Goal: Task Accomplishment & Management: Manage account settings

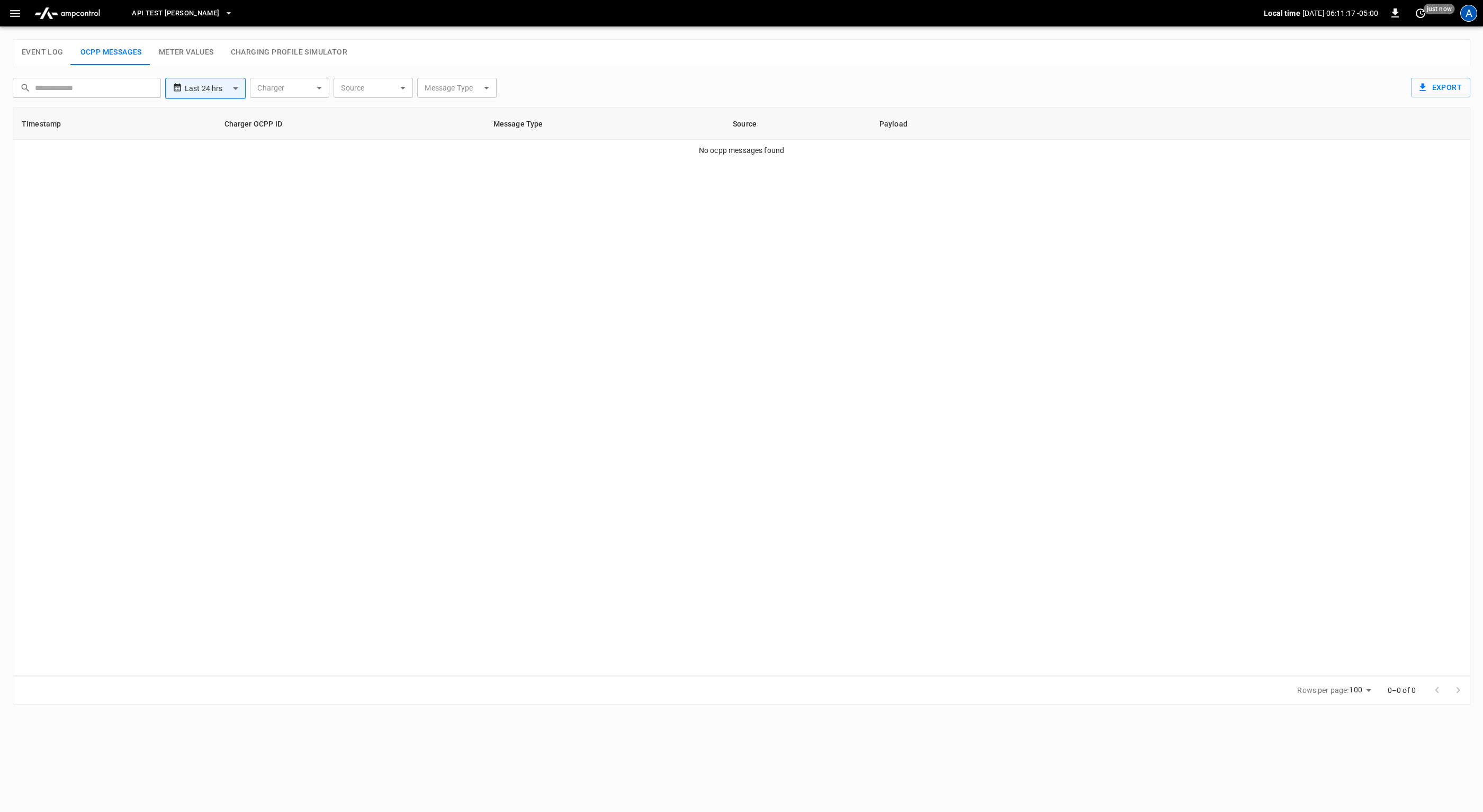
click at [1461, 10] on div "A" at bounding box center [1469, 13] width 17 height 17
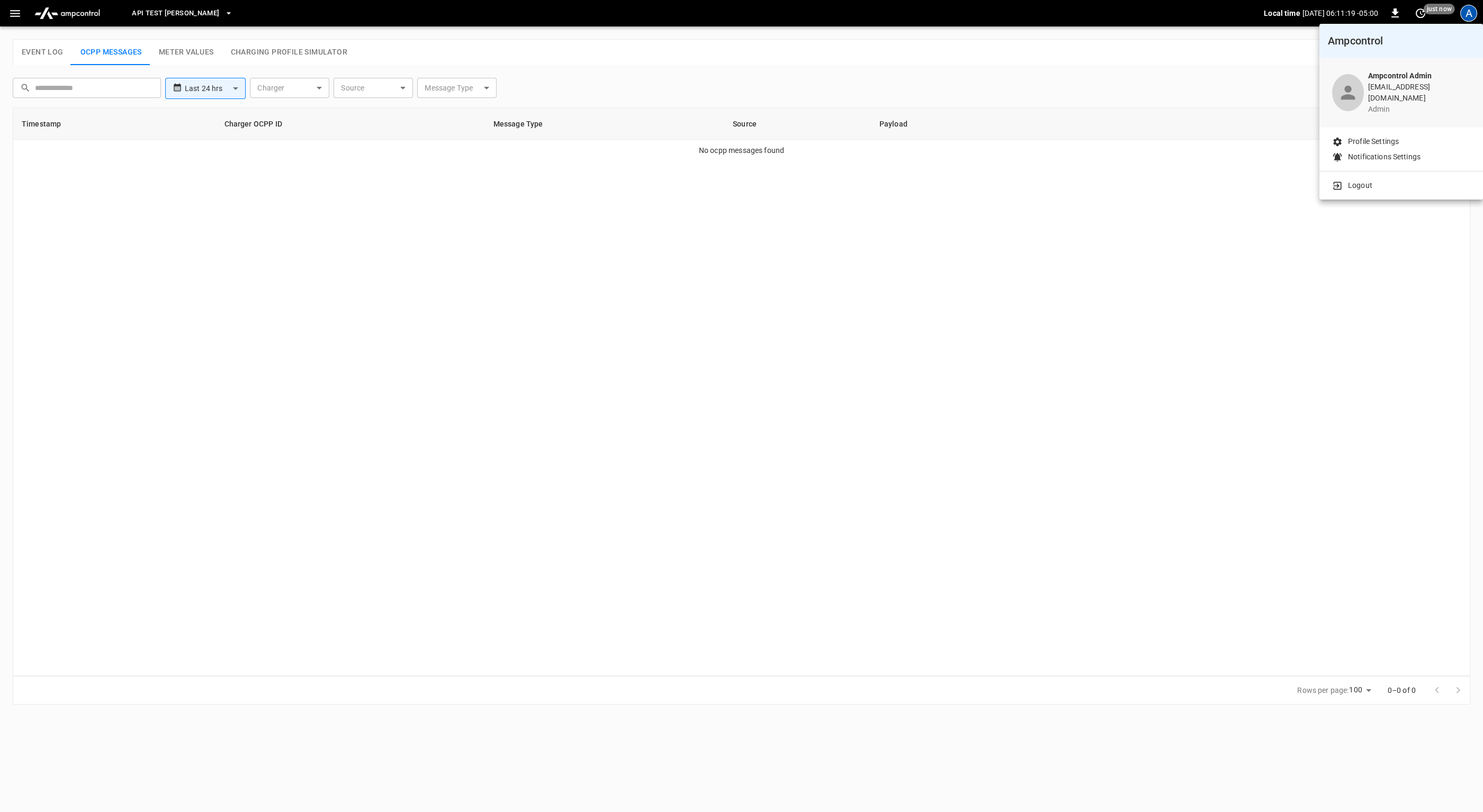
drag, startPoint x: 1106, startPoint y: 216, endPoint x: 1059, endPoint y: 207, distance: 47.9
click at [1107, 214] on div at bounding box center [742, 406] width 1483 height 812
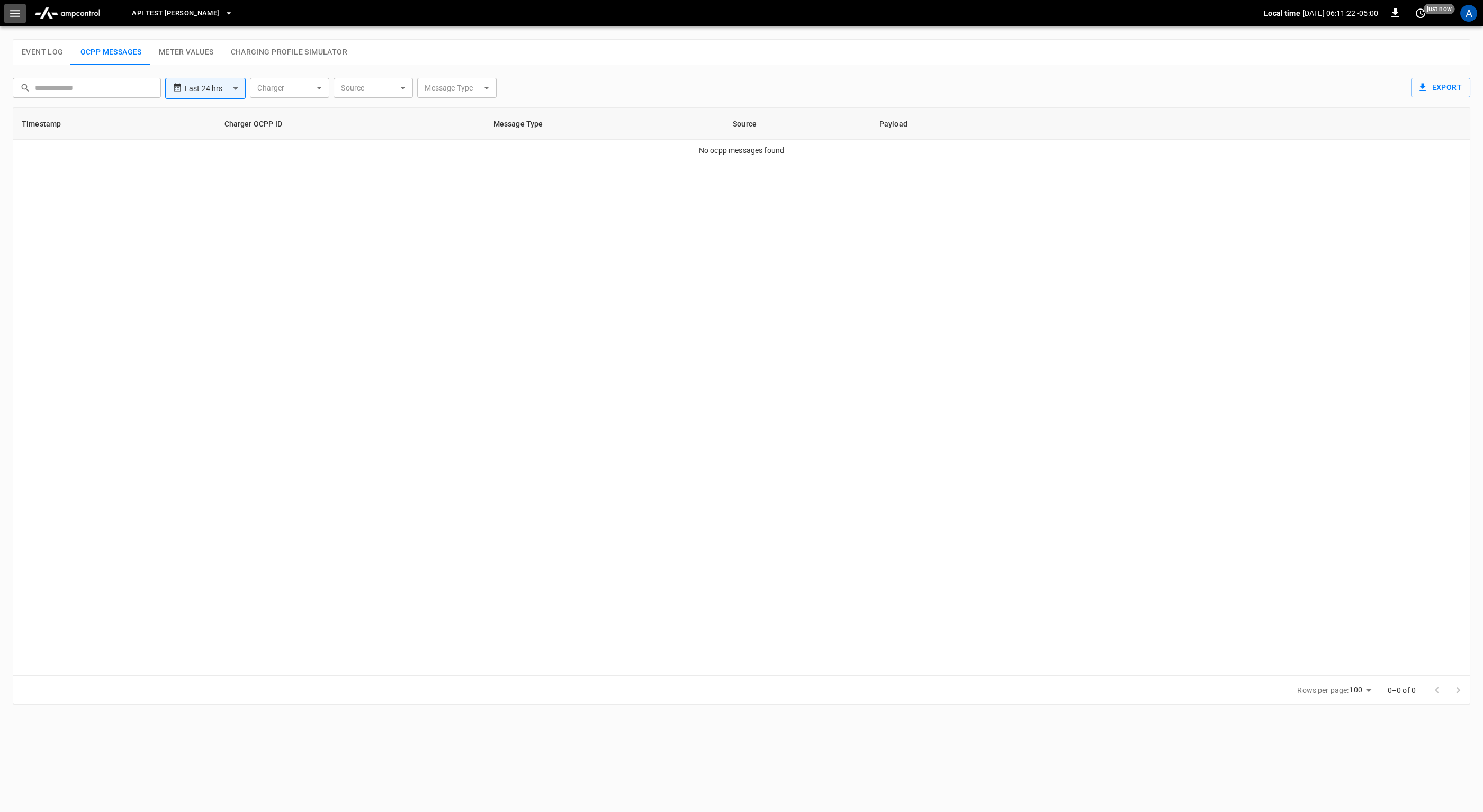
click at [10, 9] on icon "button" at bounding box center [15, 13] width 13 height 13
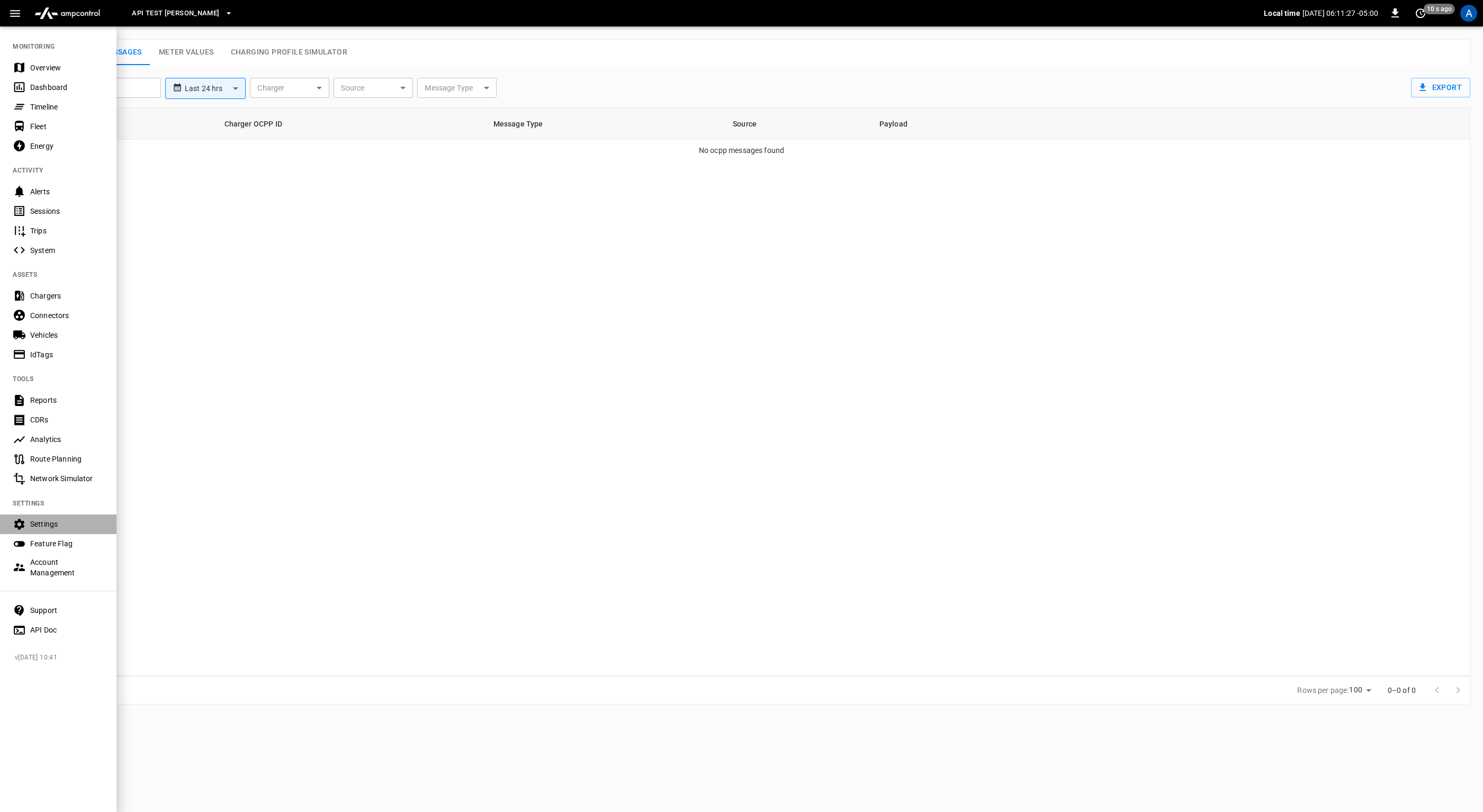
click at [58, 524] on div "Settings" at bounding box center [67, 524] width 74 height 10
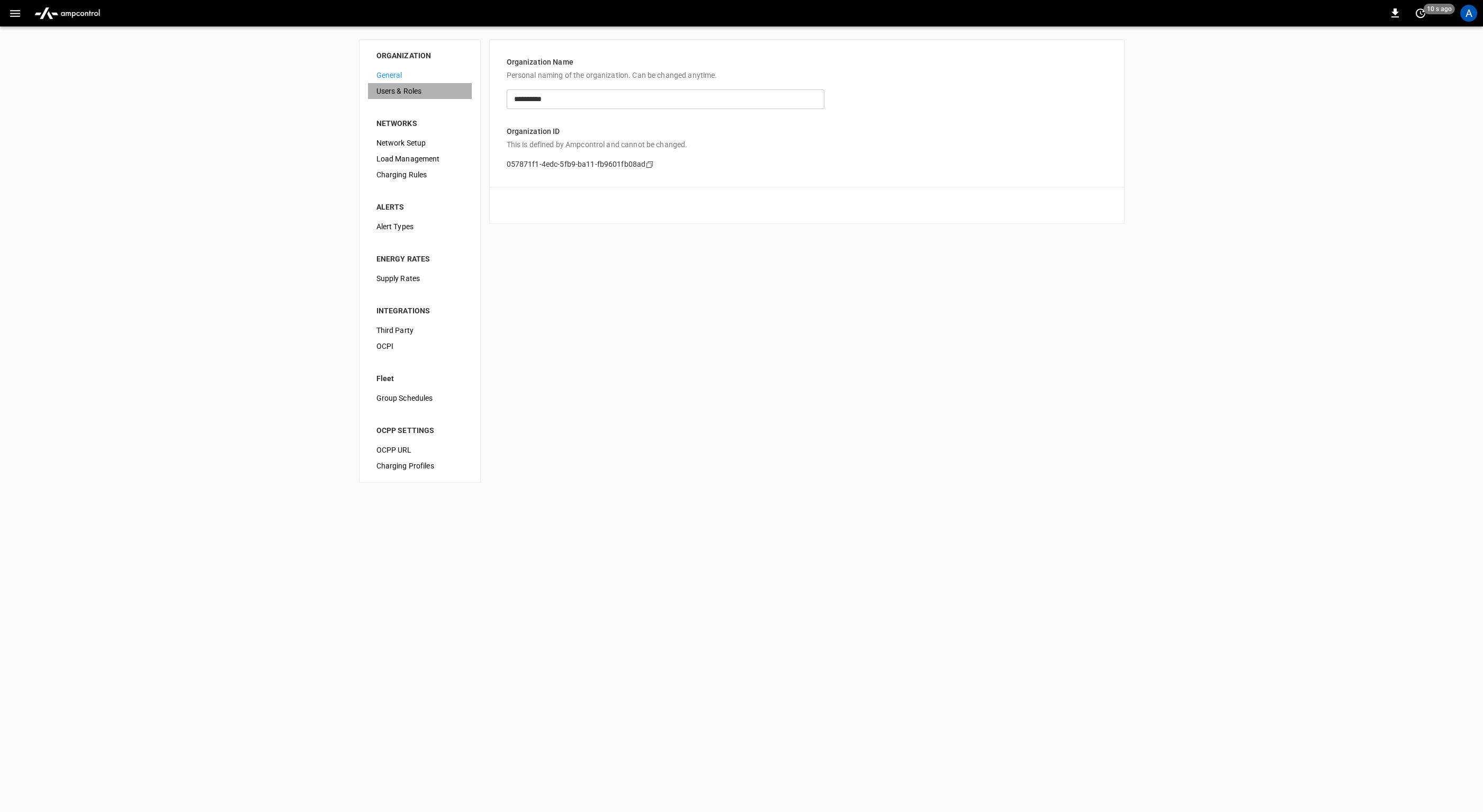
click at [431, 86] on span "Users & Roles" at bounding box center [420, 92] width 87 height 11
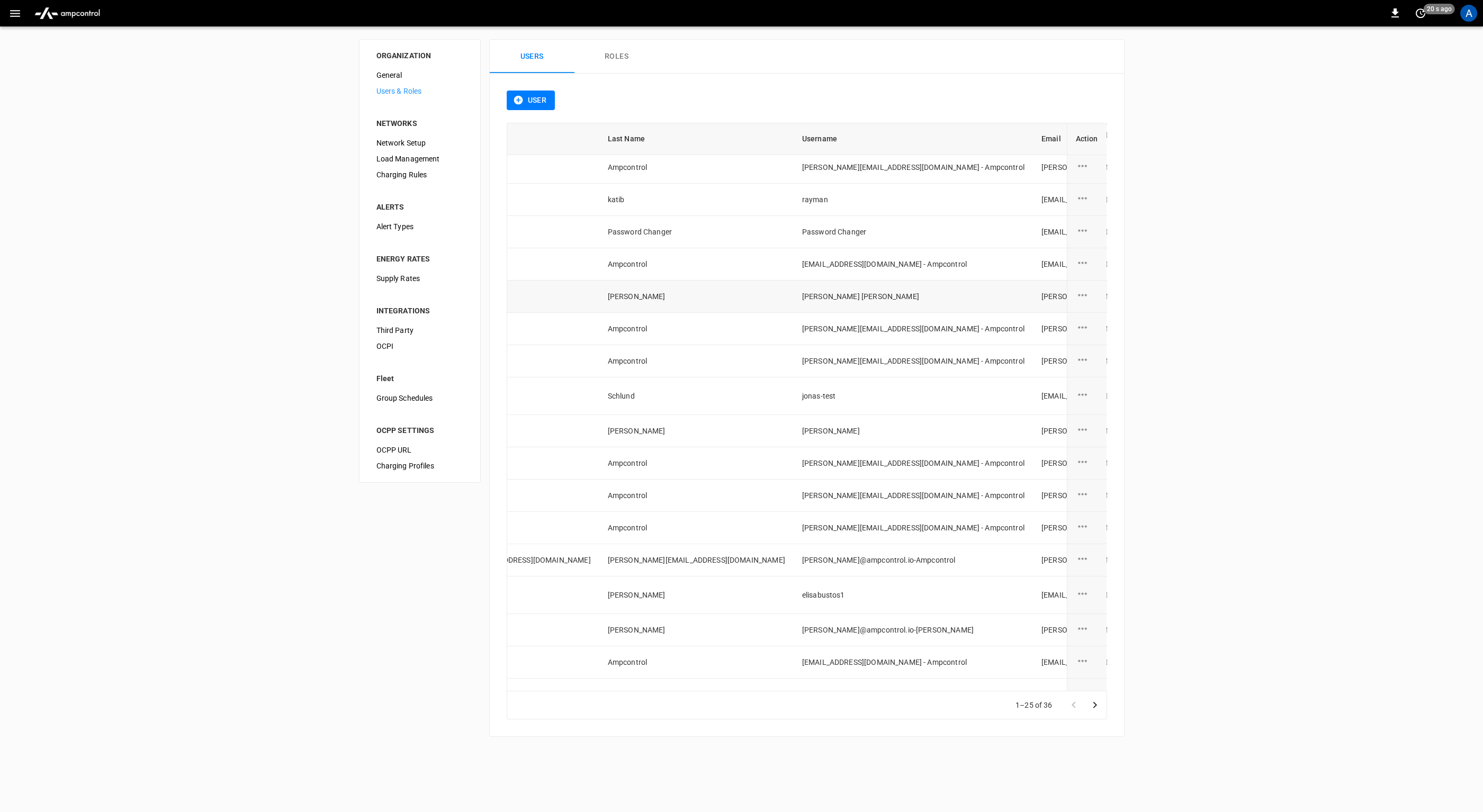
scroll to position [293, 102]
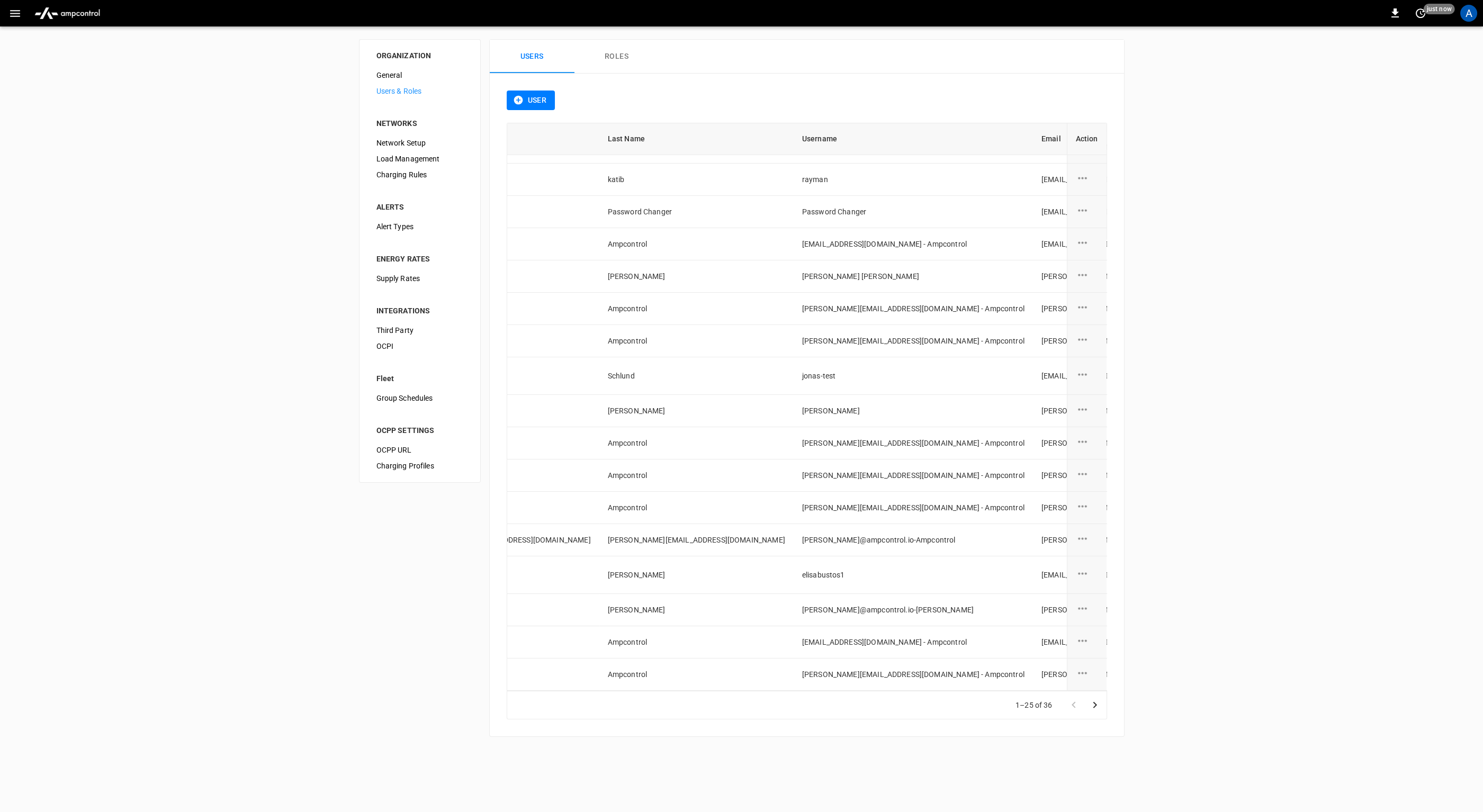
click at [1101, 710] on icon "Go to next page" at bounding box center [1095, 705] width 13 height 13
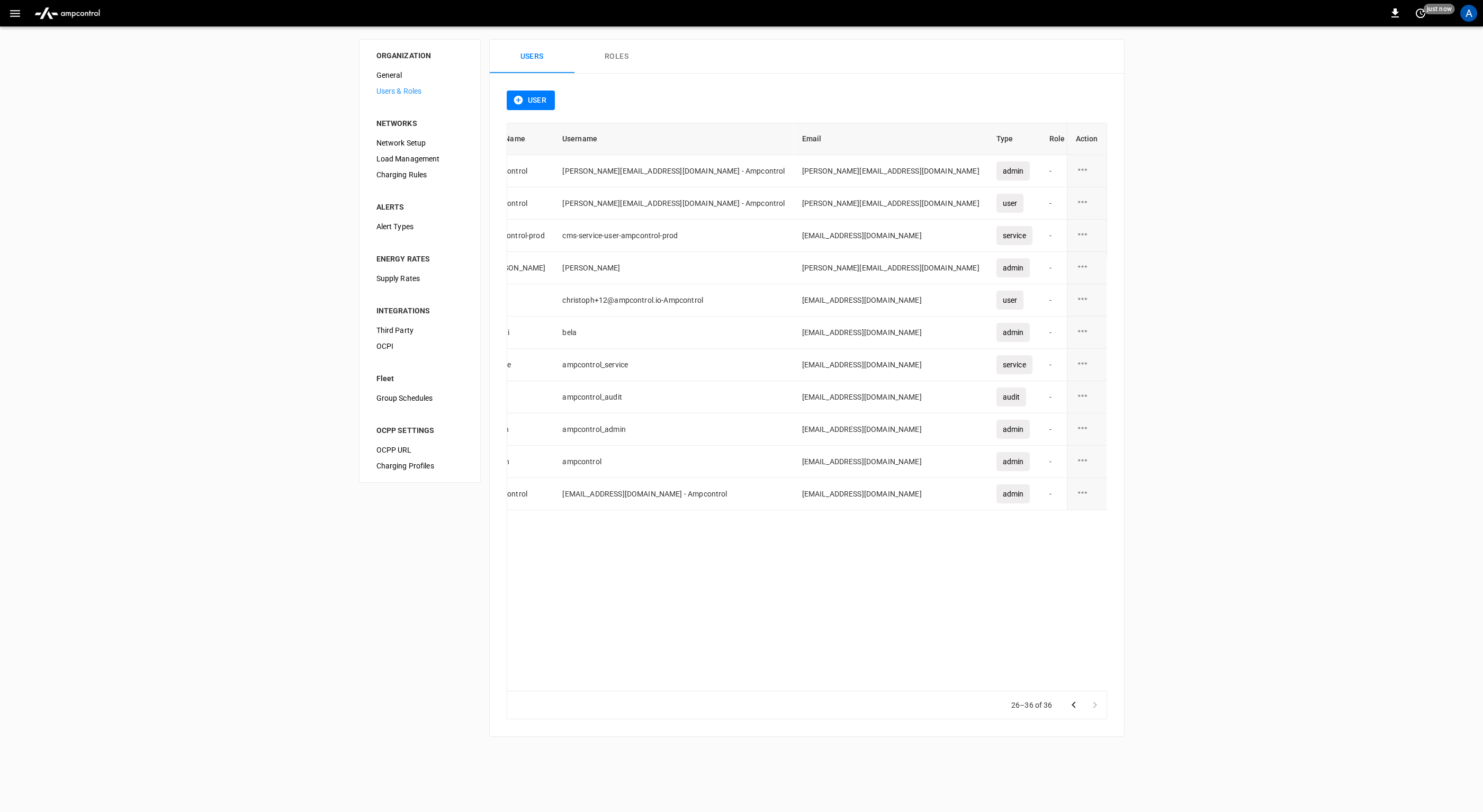
scroll to position [0, 102]
click at [1083, 232] on icon "user action options" at bounding box center [1082, 234] width 13 height 13
click at [1097, 239] on li "Edit" at bounding box center [1095, 239] width 38 height 18
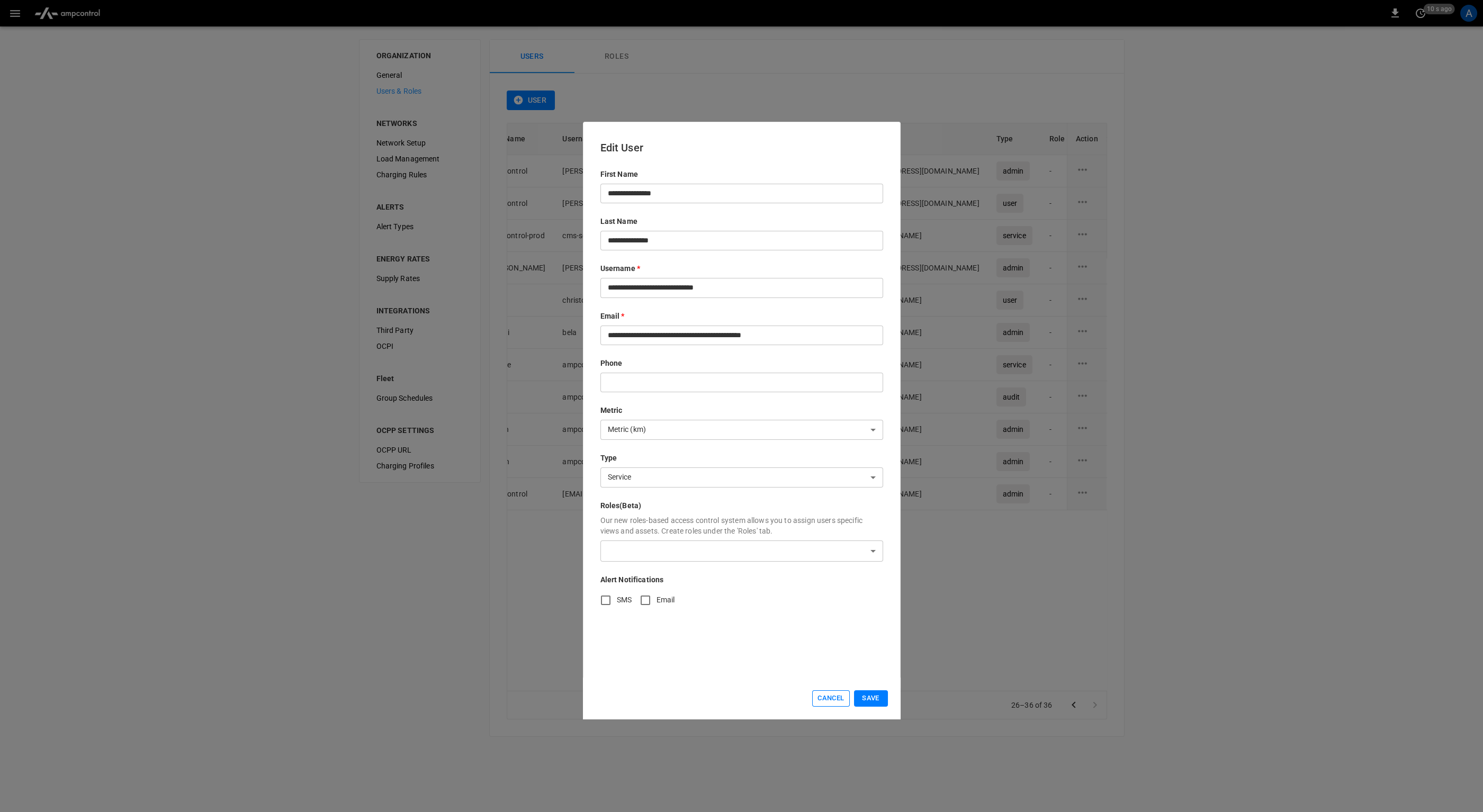
click at [829, 699] on button "Cancel" at bounding box center [830, 698] width 37 height 16
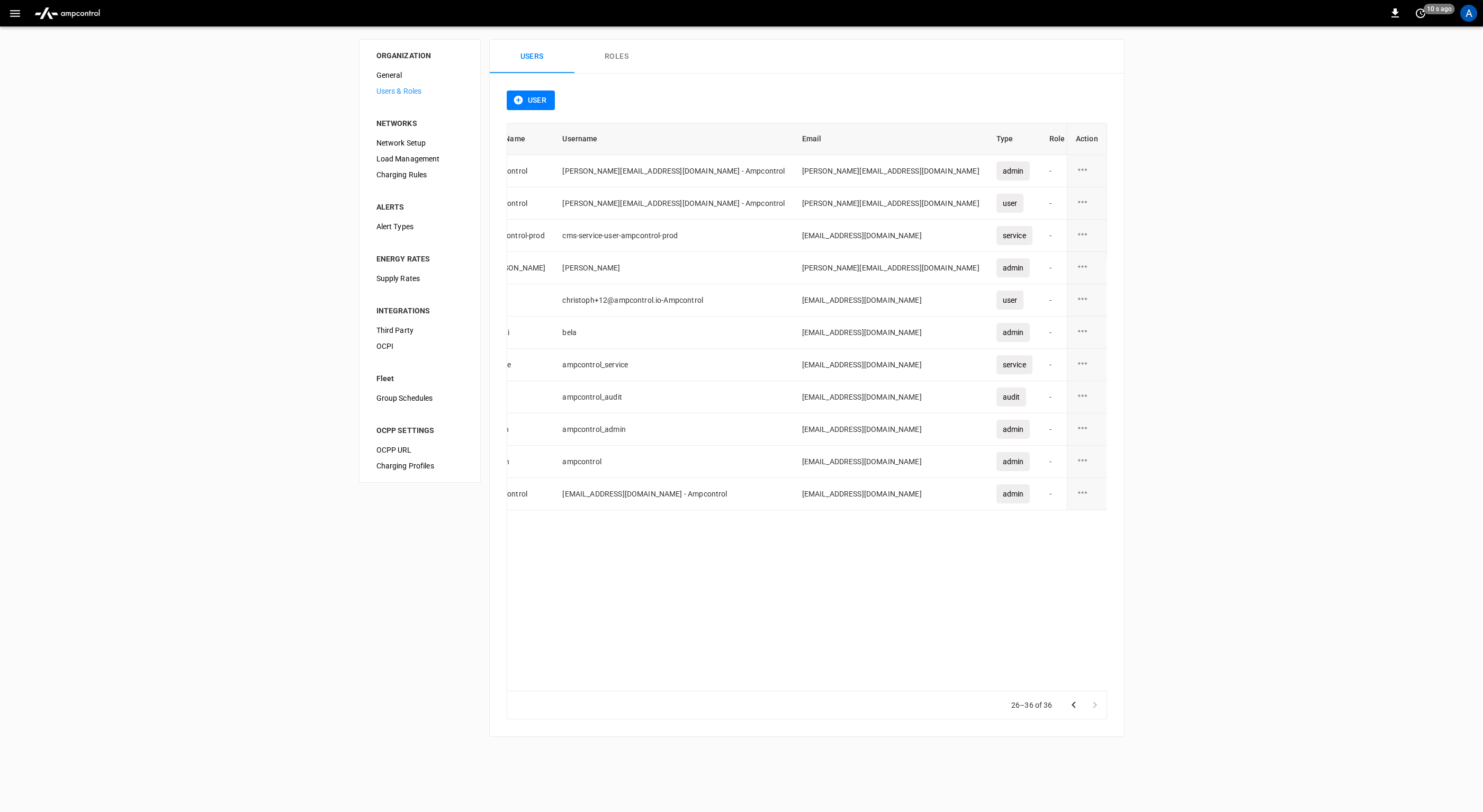
click at [473, 649] on div "ORGANIZATION General Users & Roles NETWORKS Network Setup Load Management Charg…" at bounding box center [742, 388] width 1483 height 723
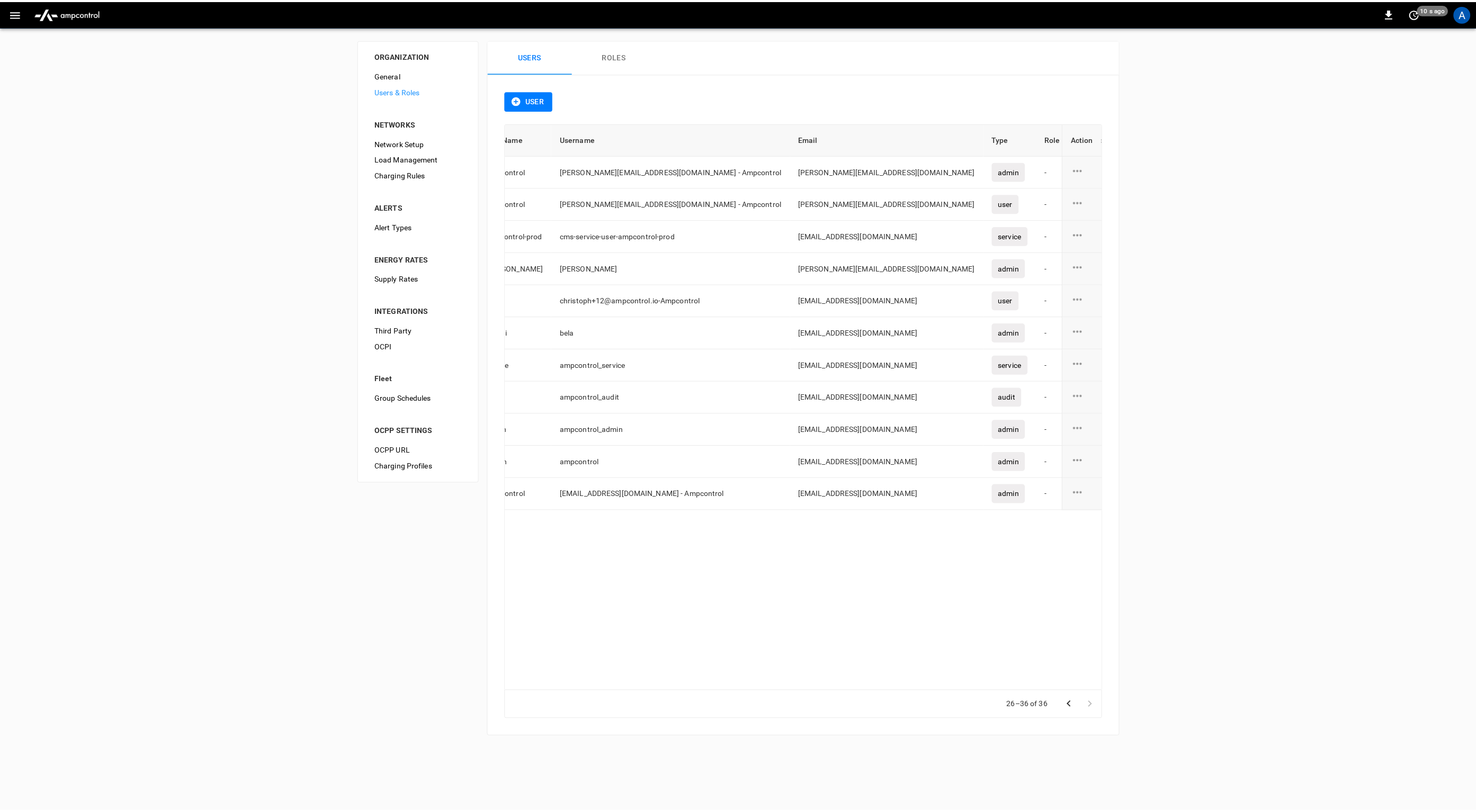
scroll to position [0, 0]
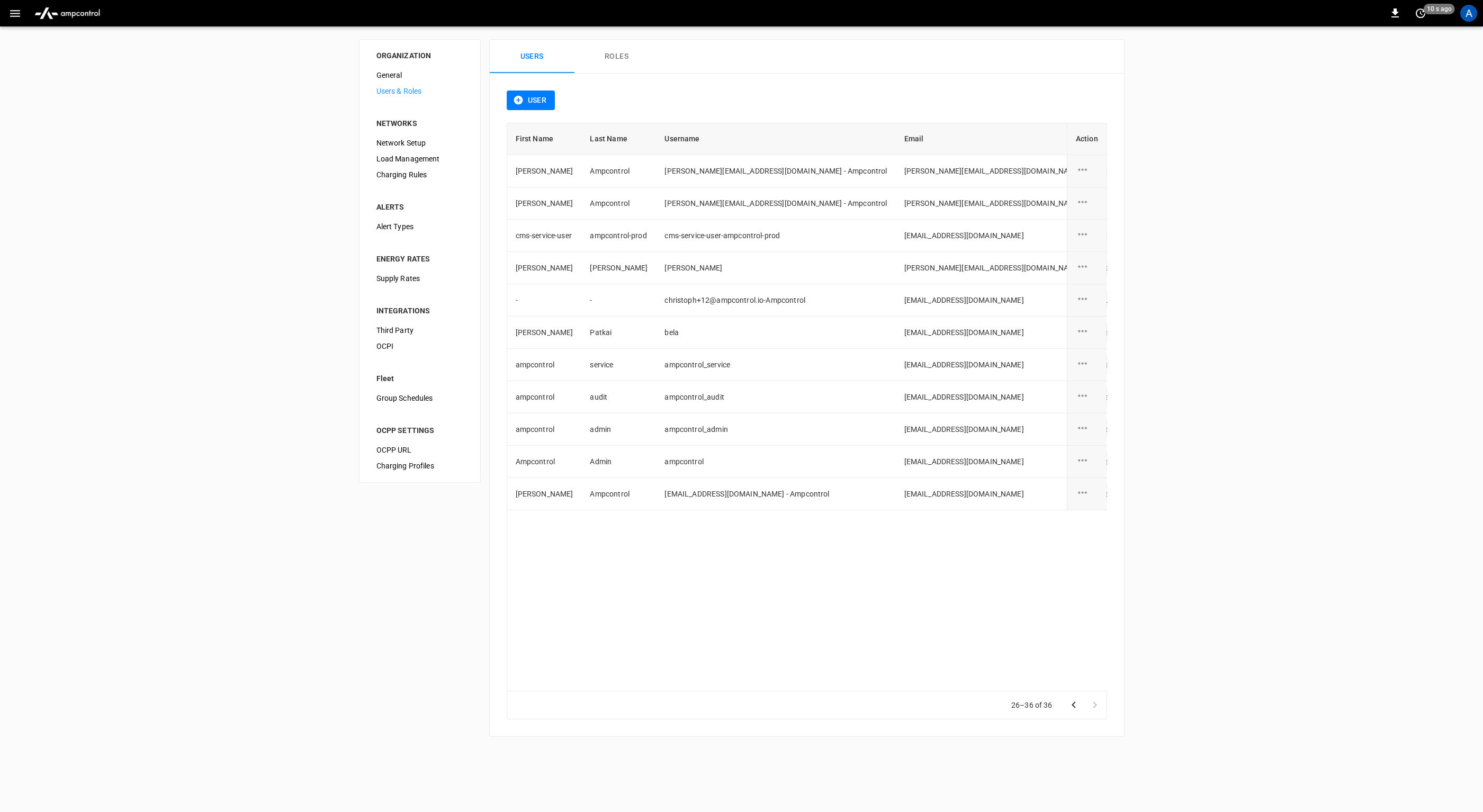
click at [451, 629] on div "ORGANIZATION General Users & Roles NETWORKS Network Setup Load Management Charg…" at bounding box center [742, 388] width 1483 height 723
click at [141, 292] on div "ORGANIZATION General Users & Roles NETWORKS Network Setup Load Management Charg…" at bounding box center [742, 388] width 1483 height 723
click at [196, 288] on div "ORGANIZATION General Users & Roles NETWORKS Network Setup Load Management Charg…" at bounding box center [742, 388] width 1483 height 723
click at [237, 281] on div "ORGANIZATION General Users & Roles NETWORKS Network Setup Load Management Charg…" at bounding box center [742, 388] width 1483 height 723
click at [349, 227] on div "ORGANIZATION General Users & Roles NETWORKS Network Setup Load Management Charg…" at bounding box center [742, 388] width 1483 height 723
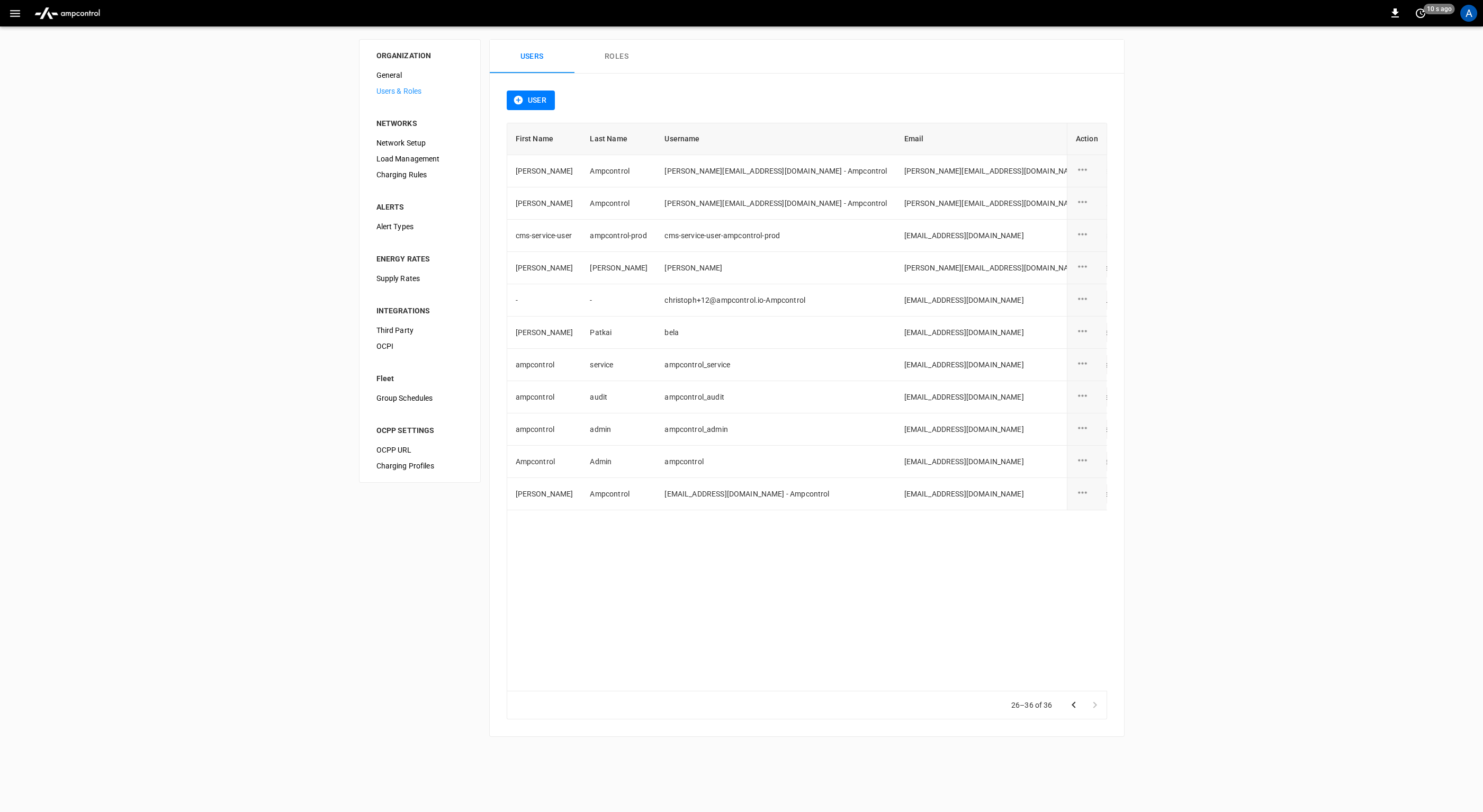
click at [601, 59] on button "Roles" at bounding box center [617, 57] width 85 height 34
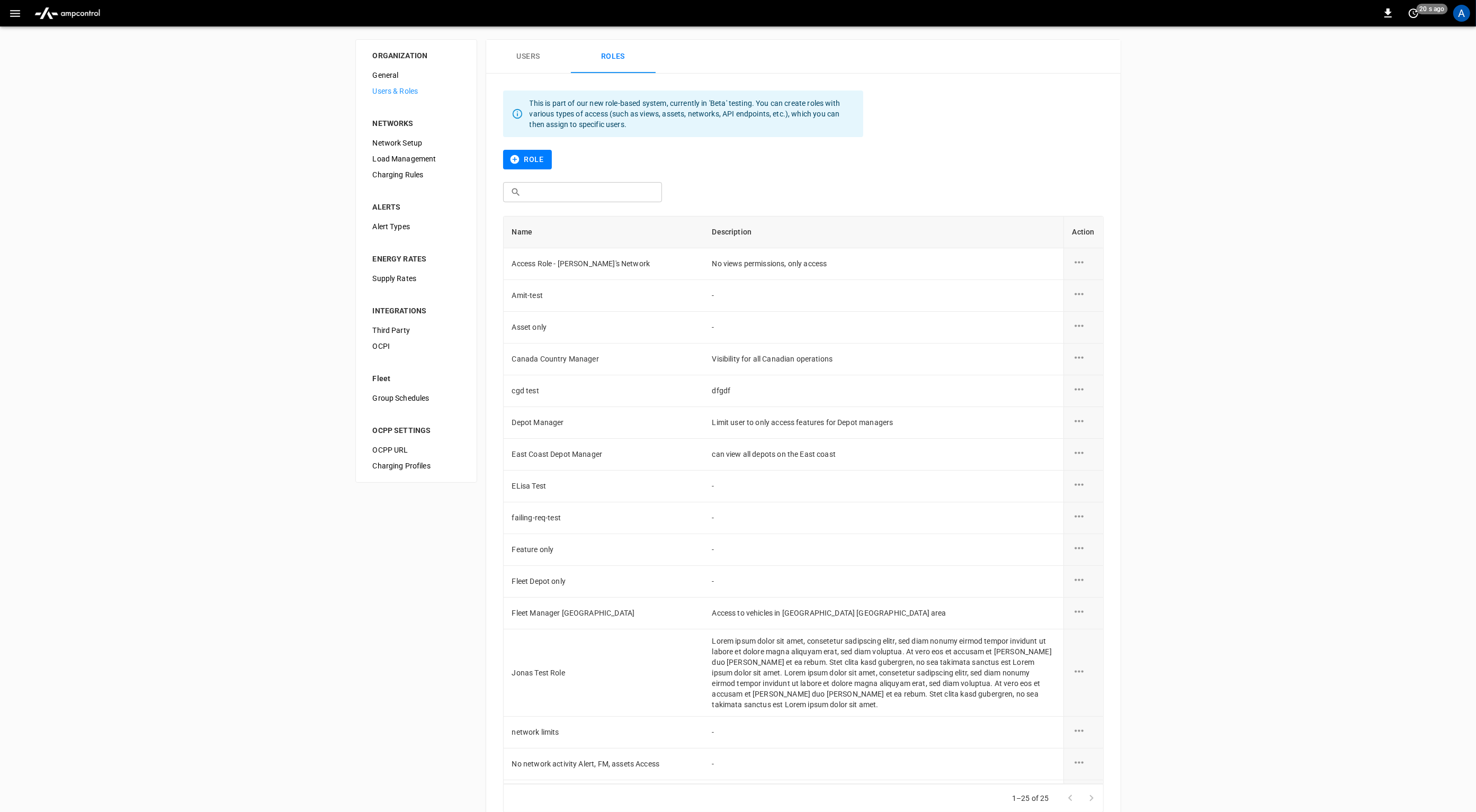
click at [529, 53] on button "Users" at bounding box center [528, 57] width 85 height 34
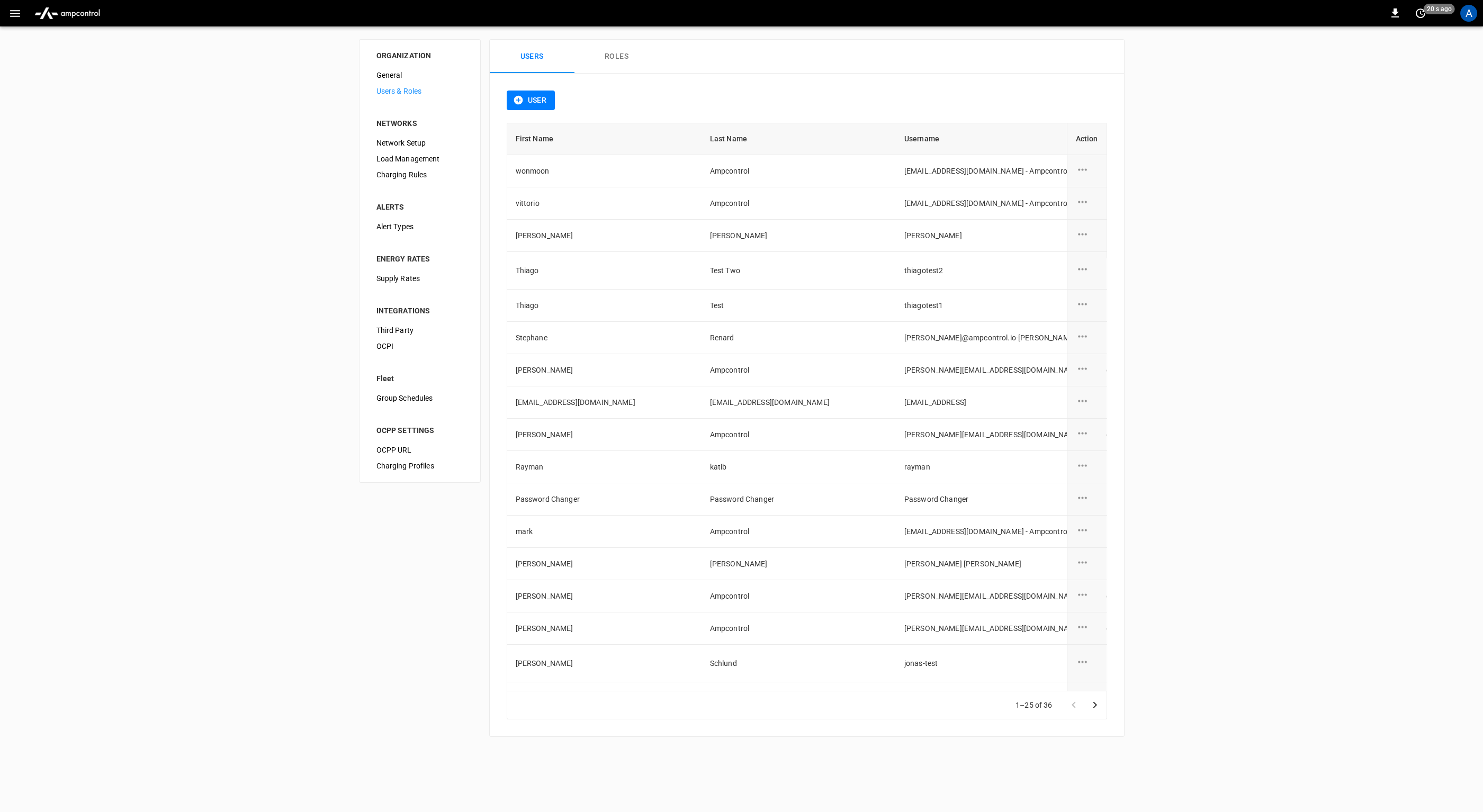
click at [235, 236] on div "ORGANIZATION General Users & Roles NETWORKS Network Setup Load Management Charg…" at bounding box center [742, 388] width 1483 height 723
click at [1406, 261] on div "ORGANIZATION General Users & Roles NETWORKS Network Setup Load Management Charg…" at bounding box center [742, 388] width 1483 height 723
click at [538, 141] on th "First Name" at bounding box center [604, 139] width 195 height 31
click at [761, 83] on div "User First Name Last Name Username Email Type Role Created On Action wonmoon Am…" at bounding box center [807, 405] width 634 height 663
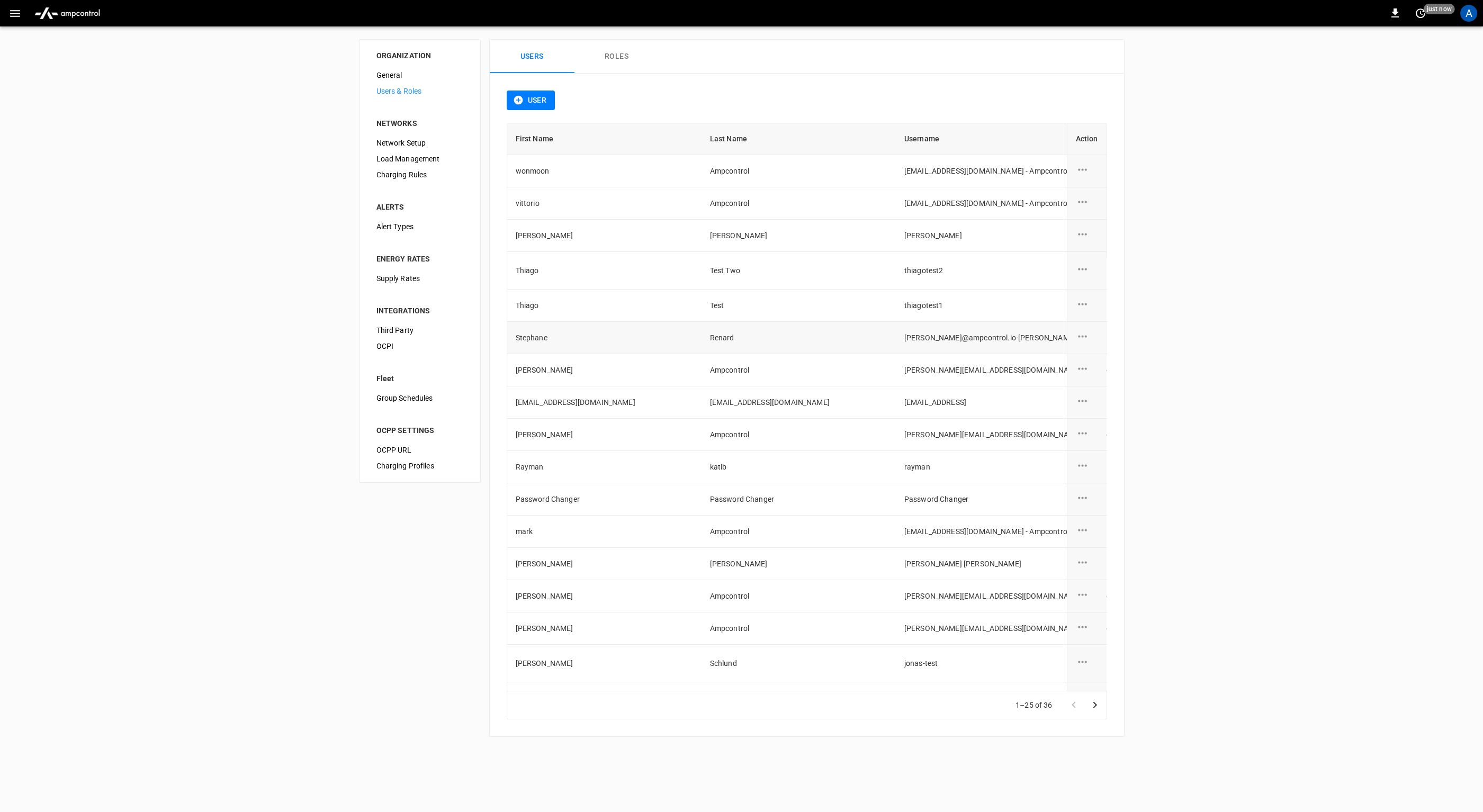
scroll to position [293, 0]
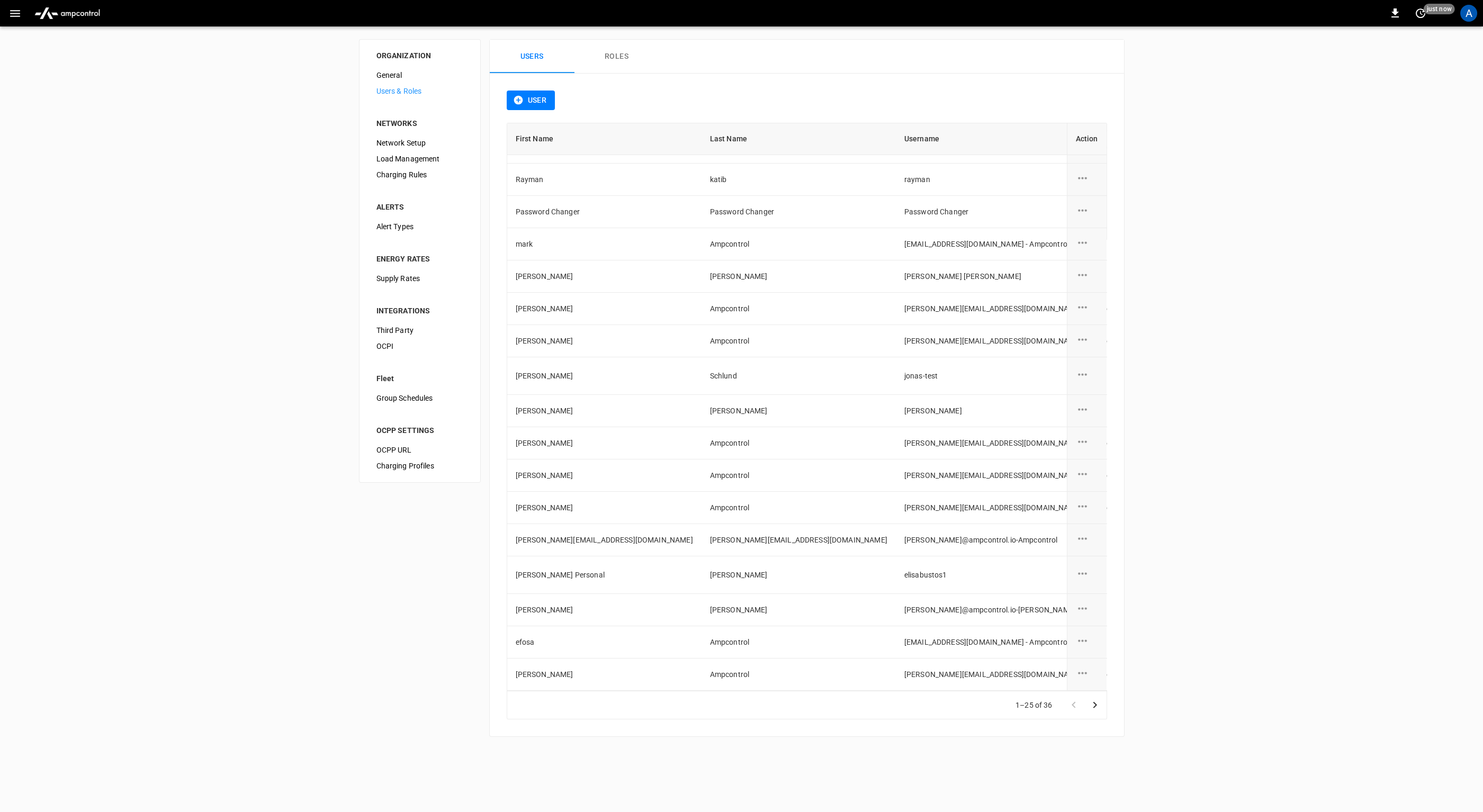
click at [1022, 692] on div "1–25 of 36" at bounding box center [1054, 705] width 104 height 27
click at [431, 635] on div "ORGANIZATION General Users & Roles NETWORKS Network Setup Load Management Charg…" at bounding box center [742, 388] width 1483 height 723
click at [262, 225] on div "ORGANIZATION General Users & Roles NETWORKS Network Setup Load Management Charg…" at bounding box center [742, 388] width 1483 height 723
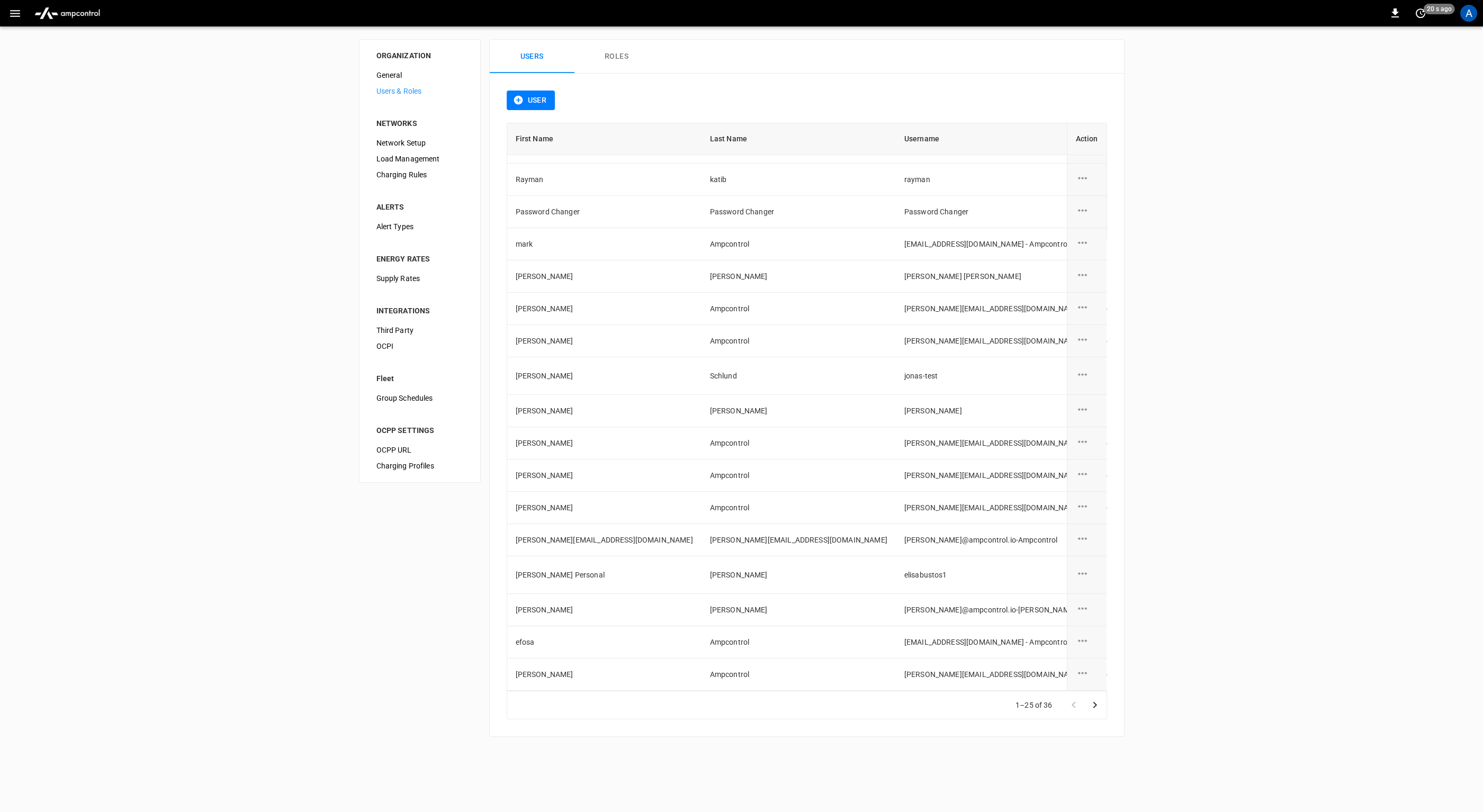
click at [262, 225] on div "ORGANIZATION General Users & Roles NETWORKS Network Setup Load Management Charg…" at bounding box center [742, 388] width 1483 height 723
click at [295, 228] on div "ORGANIZATION General Users & Roles NETWORKS Network Setup Load Management Charg…" at bounding box center [742, 388] width 1483 height 723
click at [1092, 709] on icon "Go to next page" at bounding box center [1095, 705] width 13 height 13
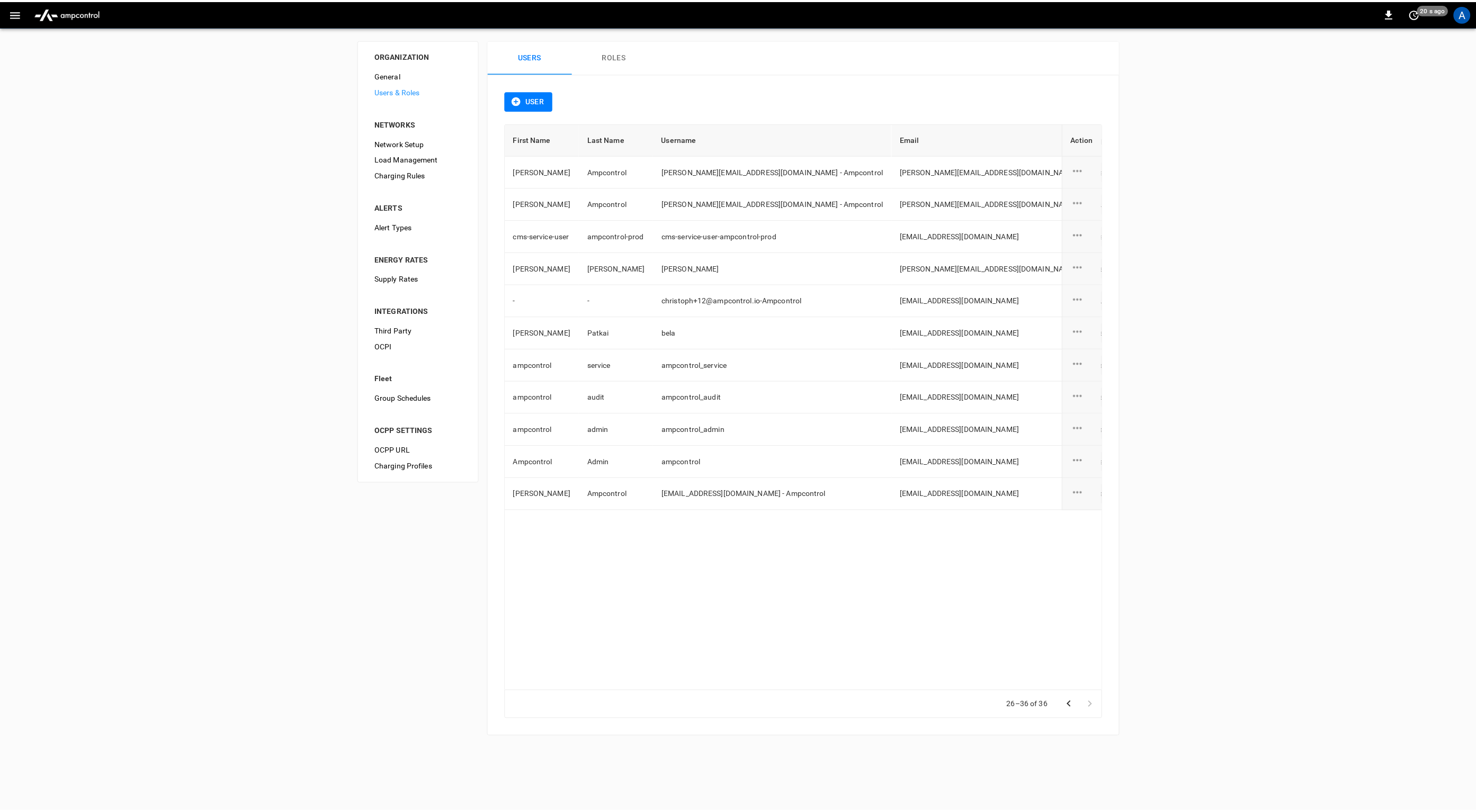
scroll to position [0, 0]
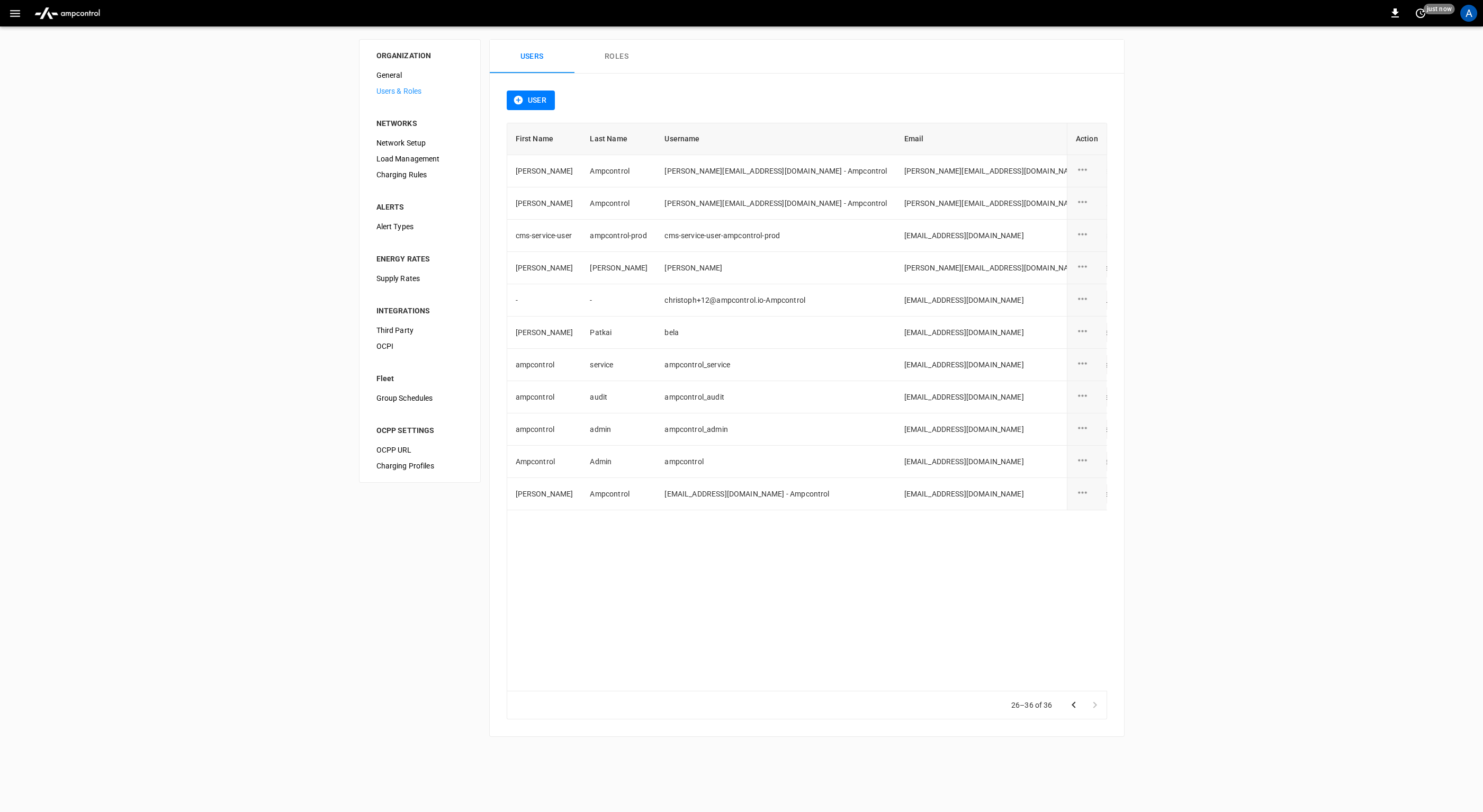
click at [296, 555] on div "ORGANIZATION General Users & Roles NETWORKS Network Setup Load Management Charg…" at bounding box center [742, 388] width 1483 height 723
click at [330, 379] on div "ORGANIZATION General Users & Roles NETWORKS Network Setup Load Management Charg…" at bounding box center [742, 388] width 1483 height 723
click at [18, 10] on icon "button" at bounding box center [15, 13] width 10 height 7
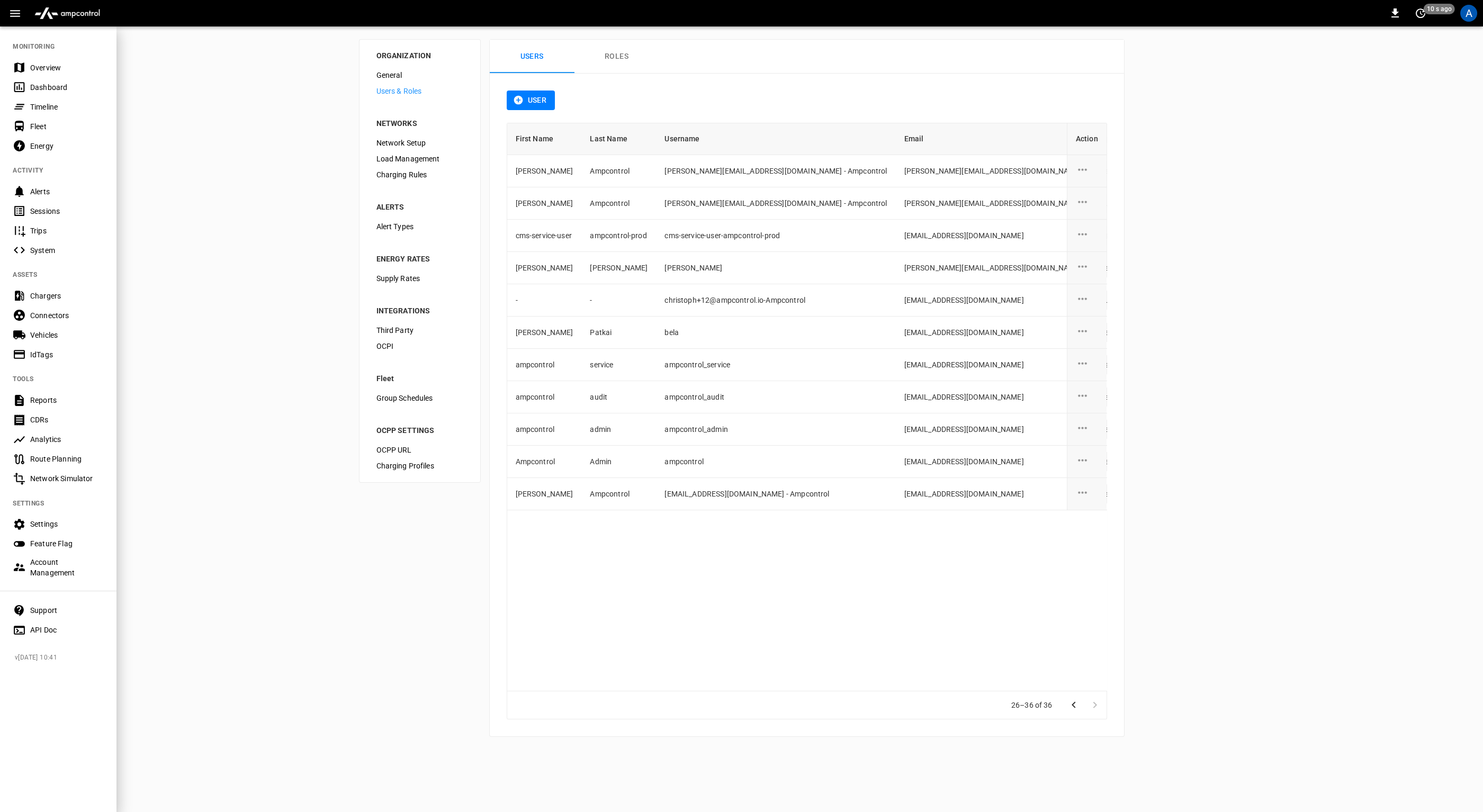
click at [272, 372] on div at bounding box center [742, 406] width 1483 height 812
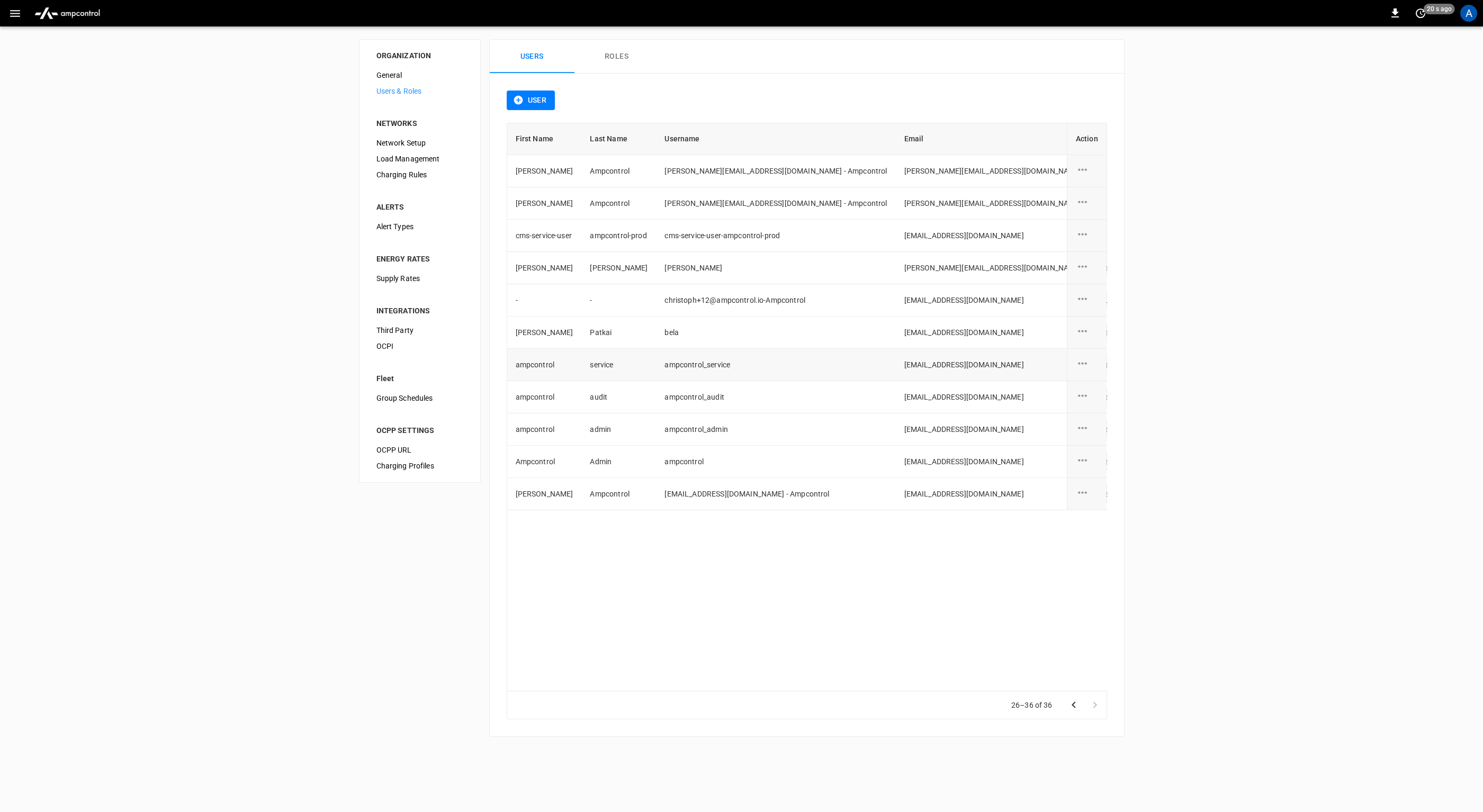
click at [1080, 363] on icon "user action options" at bounding box center [1082, 363] width 13 height 13
click at [1092, 366] on li "Edit" at bounding box center [1095, 369] width 38 height 18
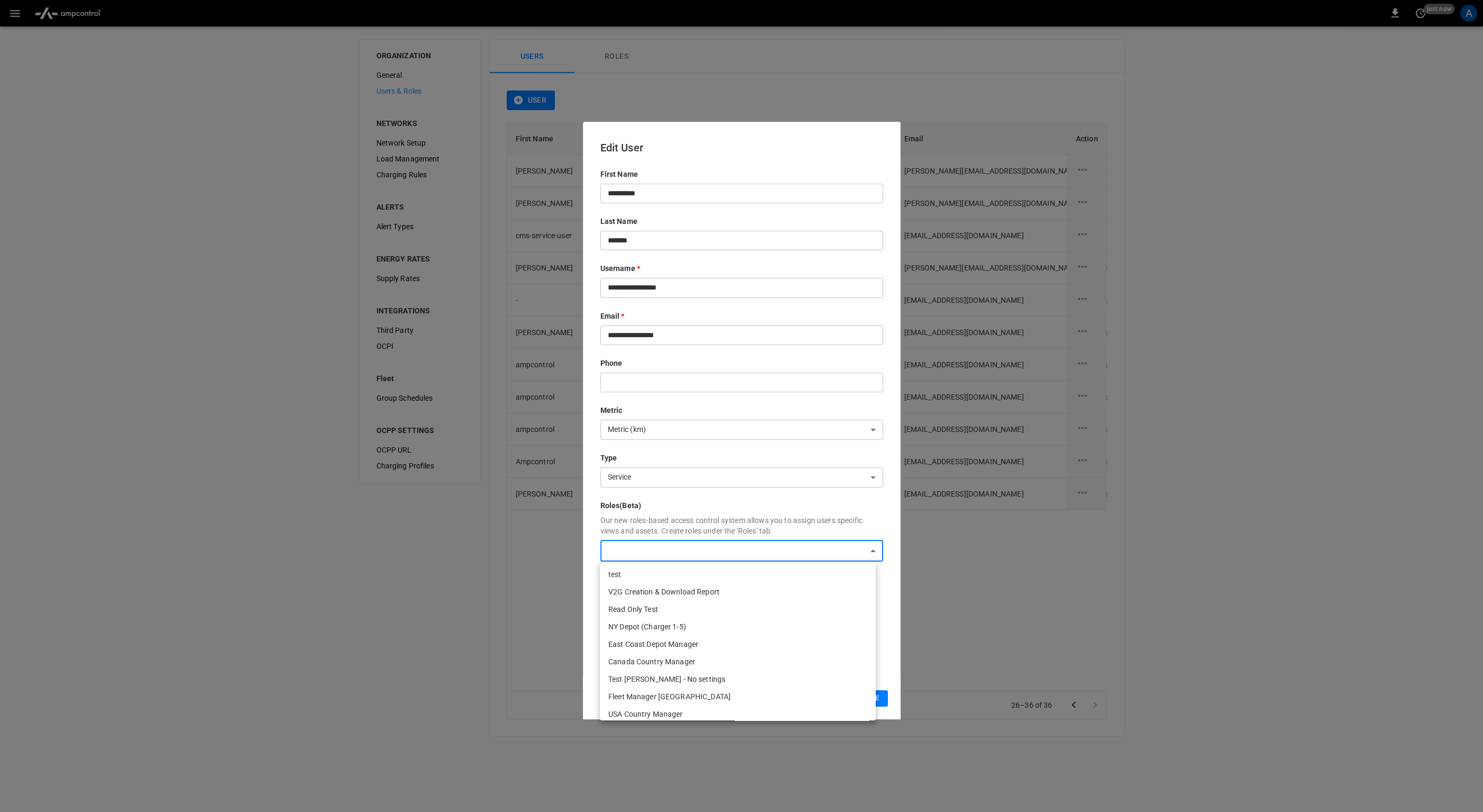
click at [835, 553] on body "0 just now A ORGANIZATION General Users & Roles NETWORKS Network Setup Load Man…" at bounding box center [742, 374] width 1483 height 750
click at [875, 514] on div at bounding box center [742, 406] width 1483 height 812
click at [828, 696] on button "Cancel" at bounding box center [830, 698] width 37 height 16
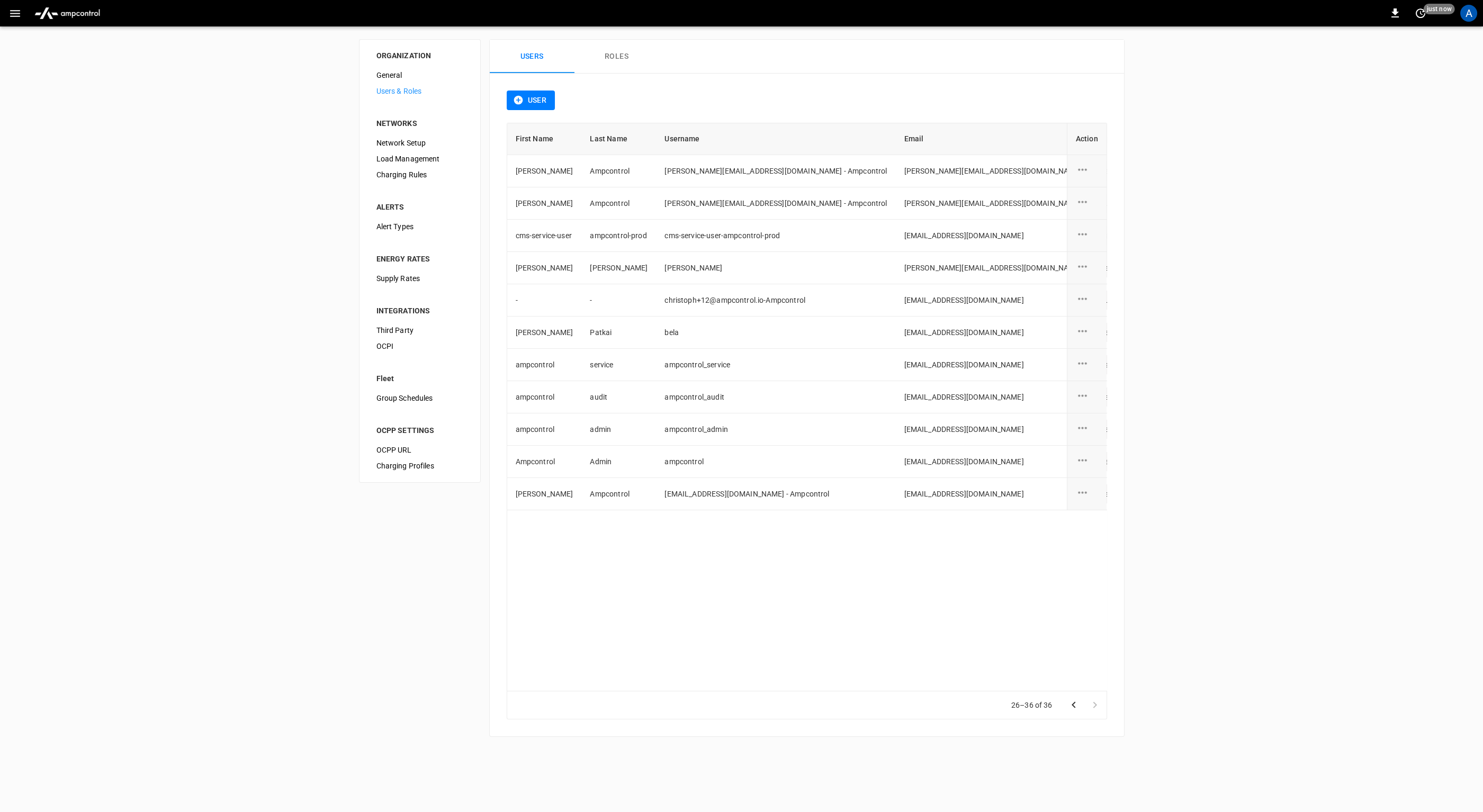
click at [625, 57] on button "Roles" at bounding box center [617, 57] width 85 height 34
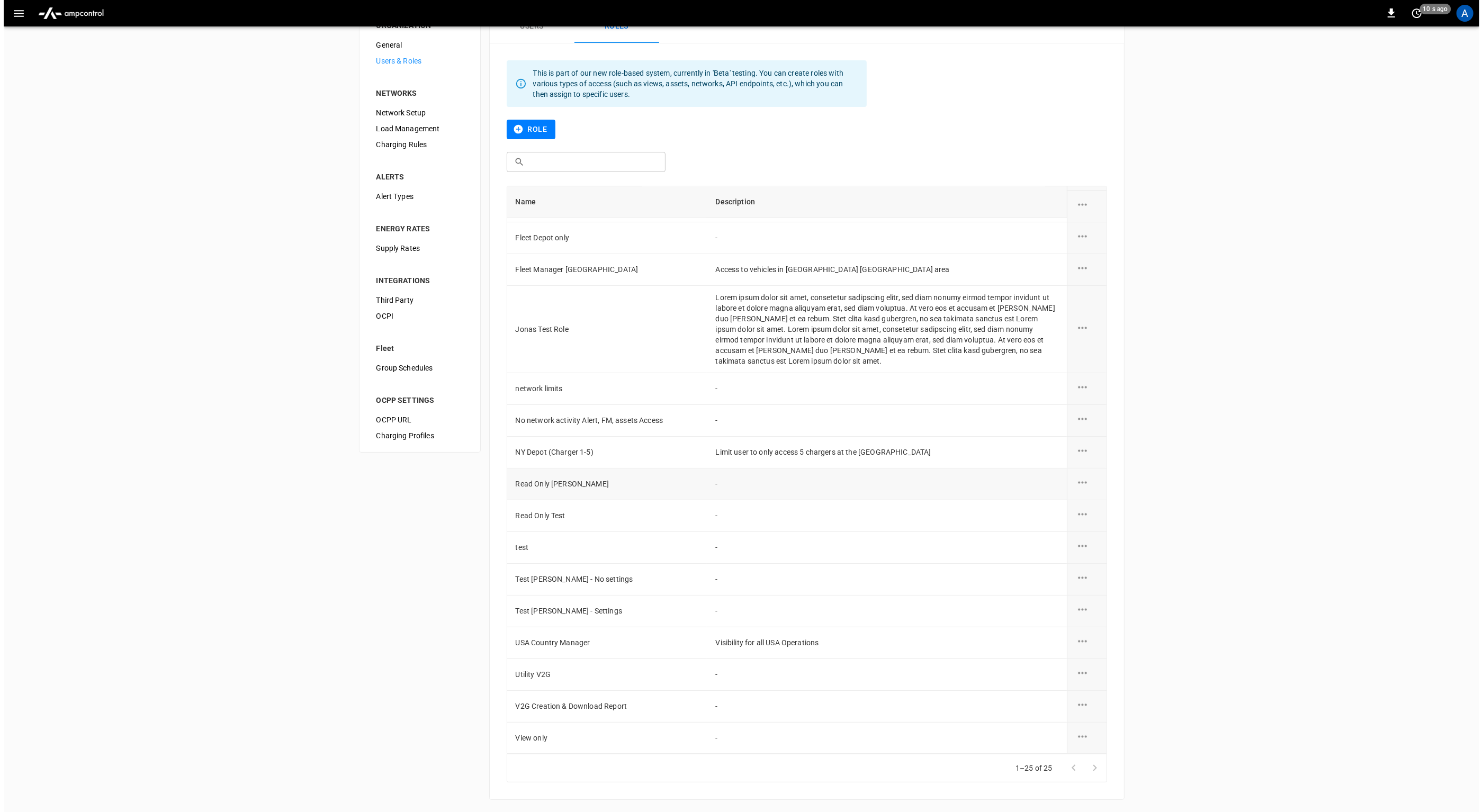
scroll to position [30, 0]
click at [1077, 545] on icon "role action options" at bounding box center [1078, 546] width 13 height 13
click at [1078, 546] on li "Edit" at bounding box center [1085, 551] width 38 height 18
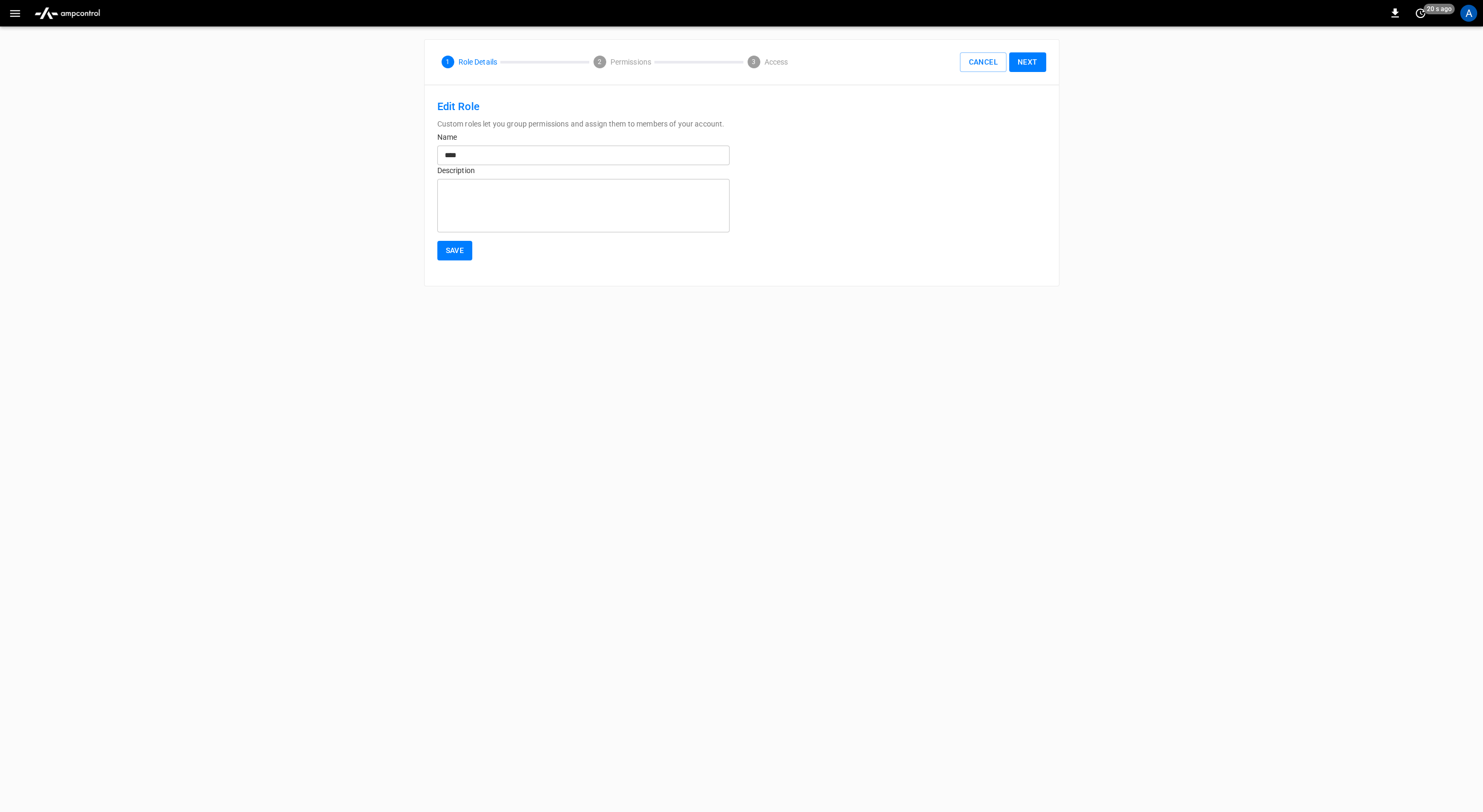
click at [1029, 66] on button "Next" at bounding box center [1027, 62] width 37 height 20
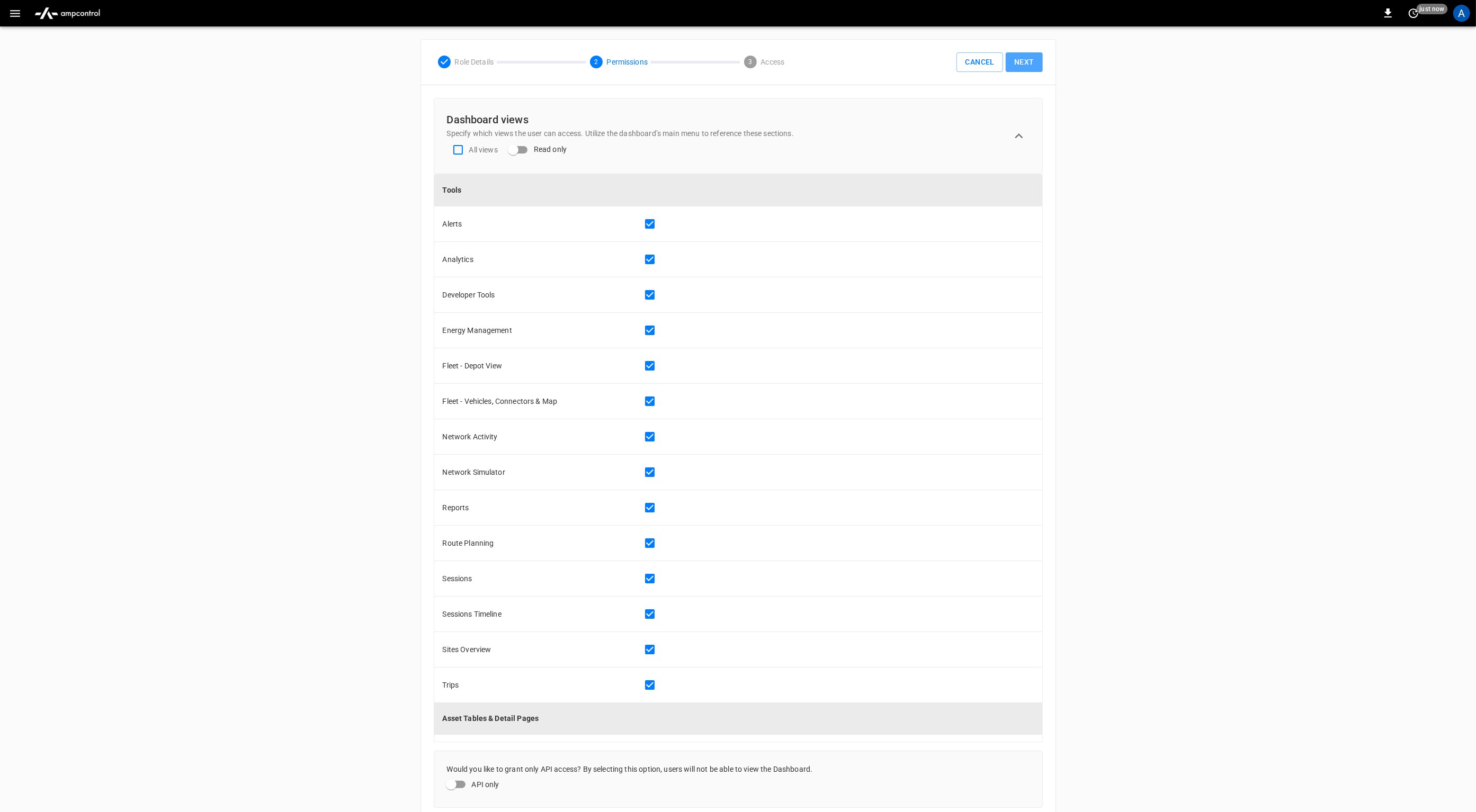
click at [1008, 64] on button "Next" at bounding box center [1024, 62] width 37 height 20
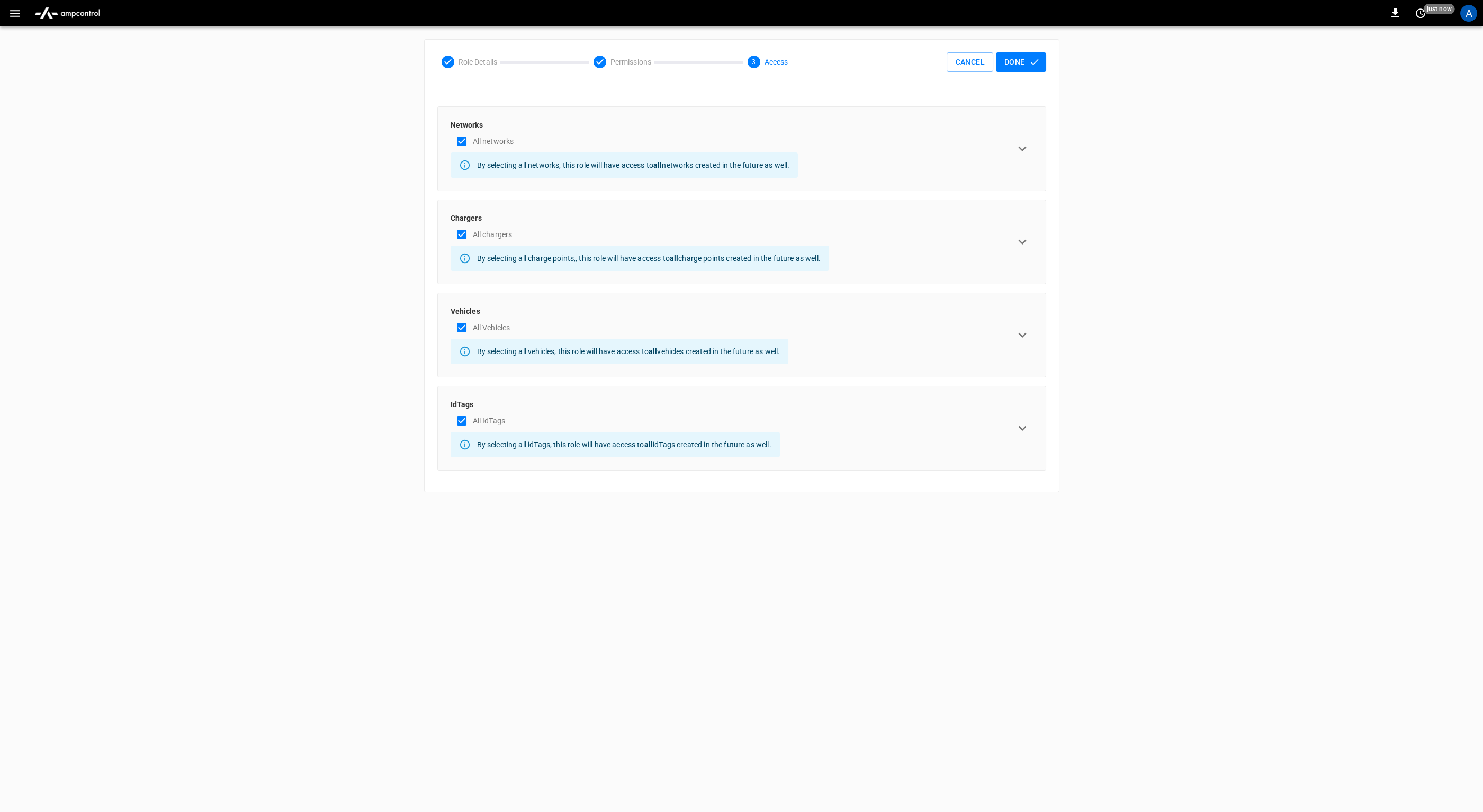
click at [1026, 146] on icon "expand row" at bounding box center [1022, 148] width 16 height 16
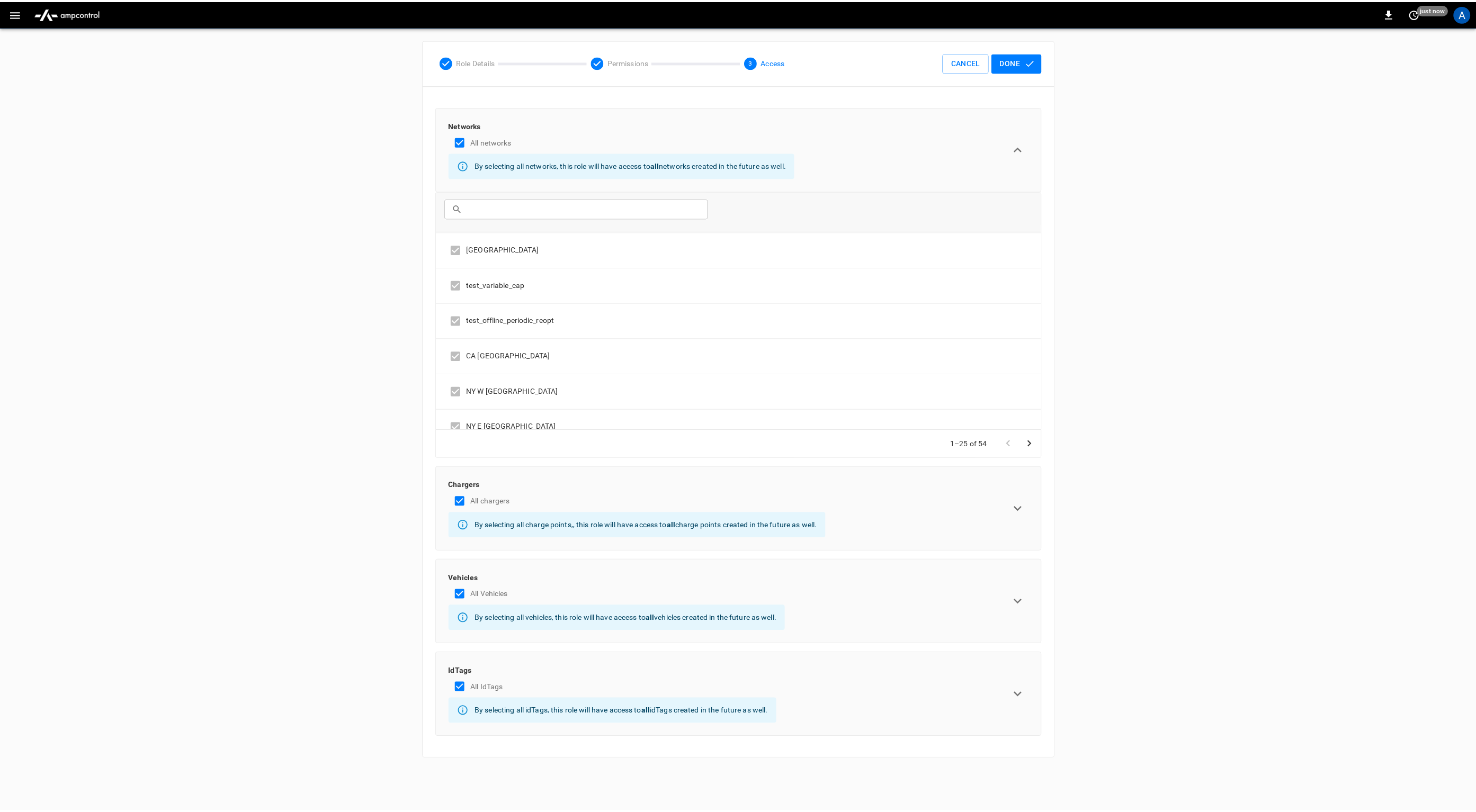
scroll to position [1261, 0]
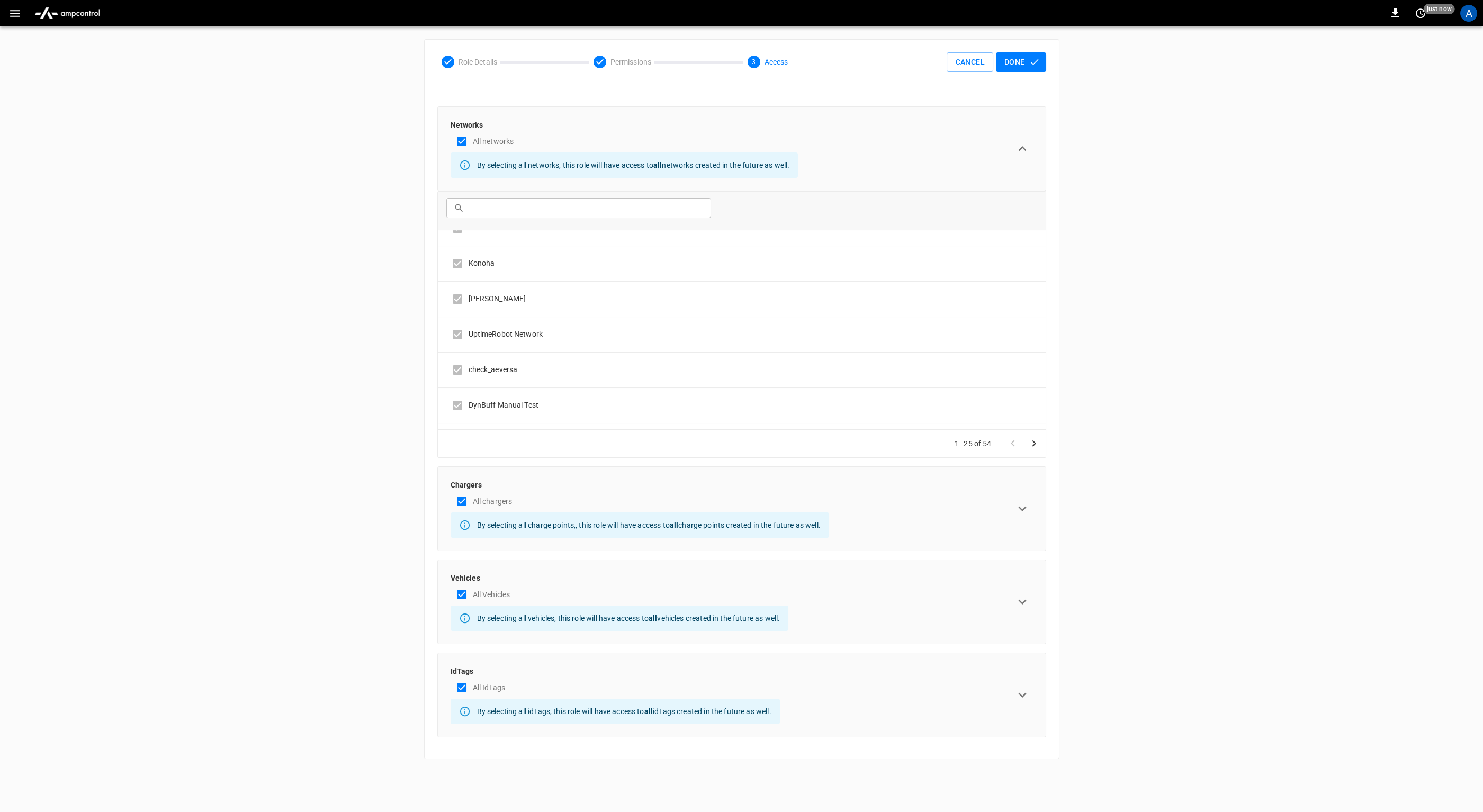
click at [1019, 501] on icon "expand row" at bounding box center [1022, 508] width 16 height 16
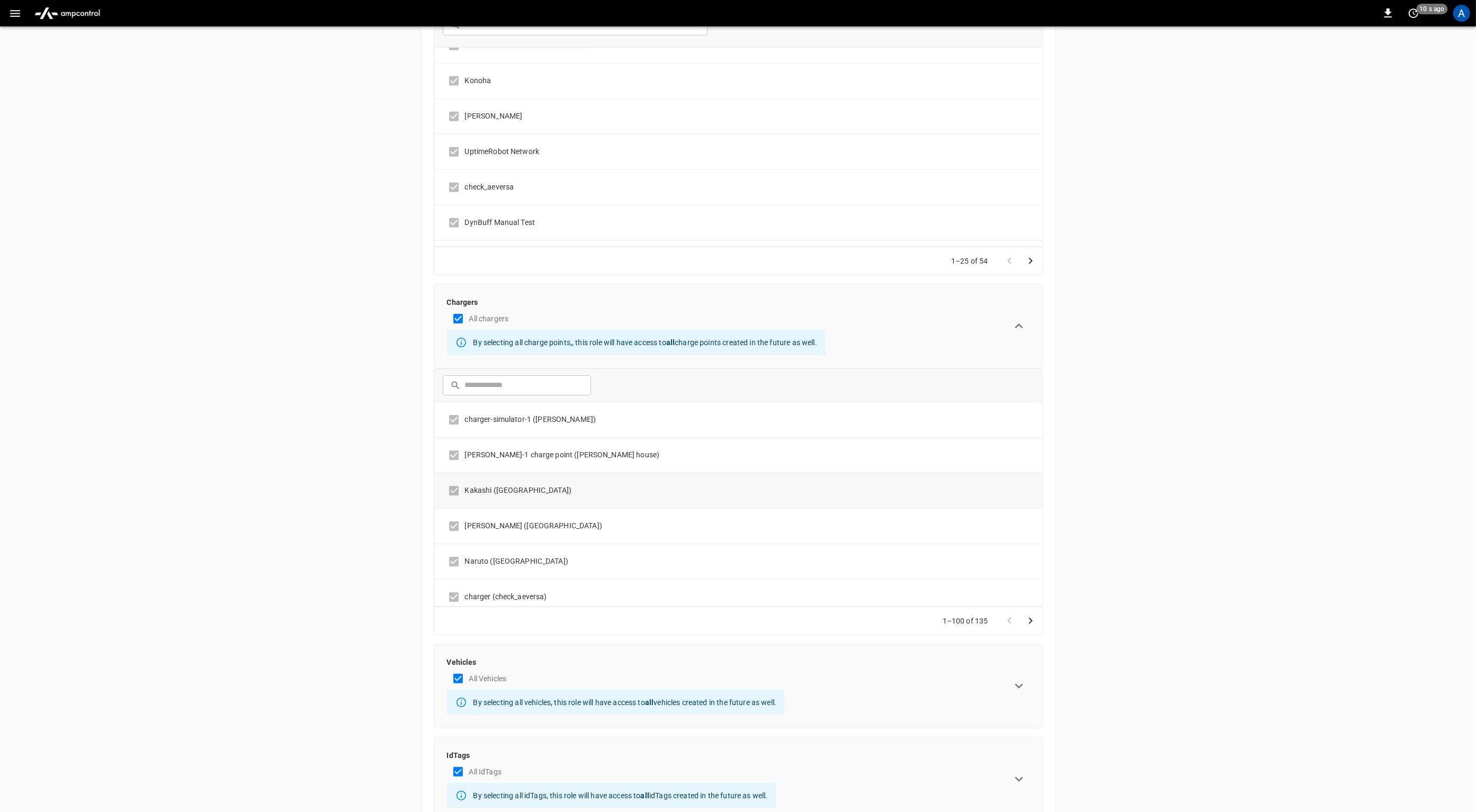
scroll to position [223, 0]
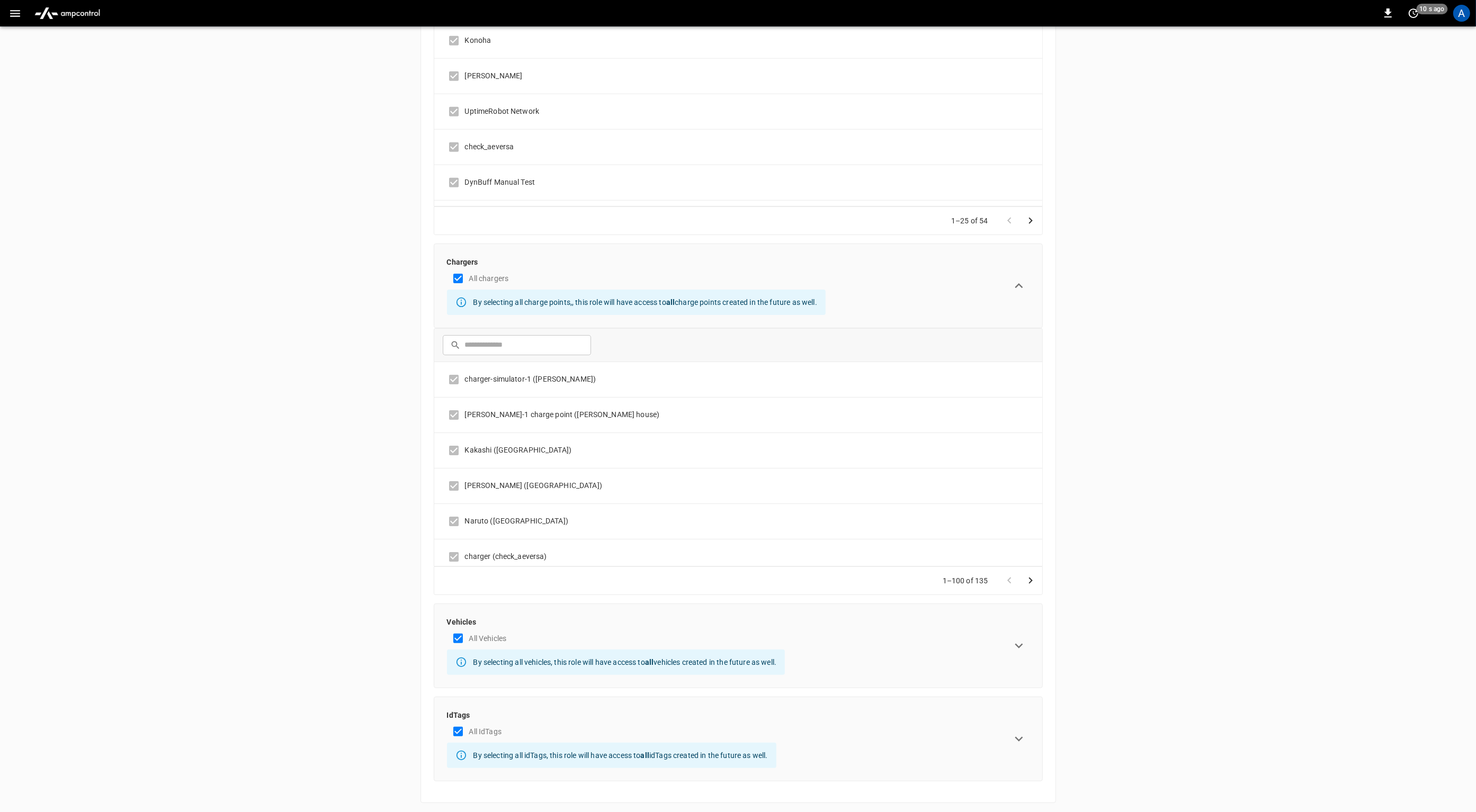
click at [1020, 638] on icon "expand row" at bounding box center [1019, 645] width 16 height 16
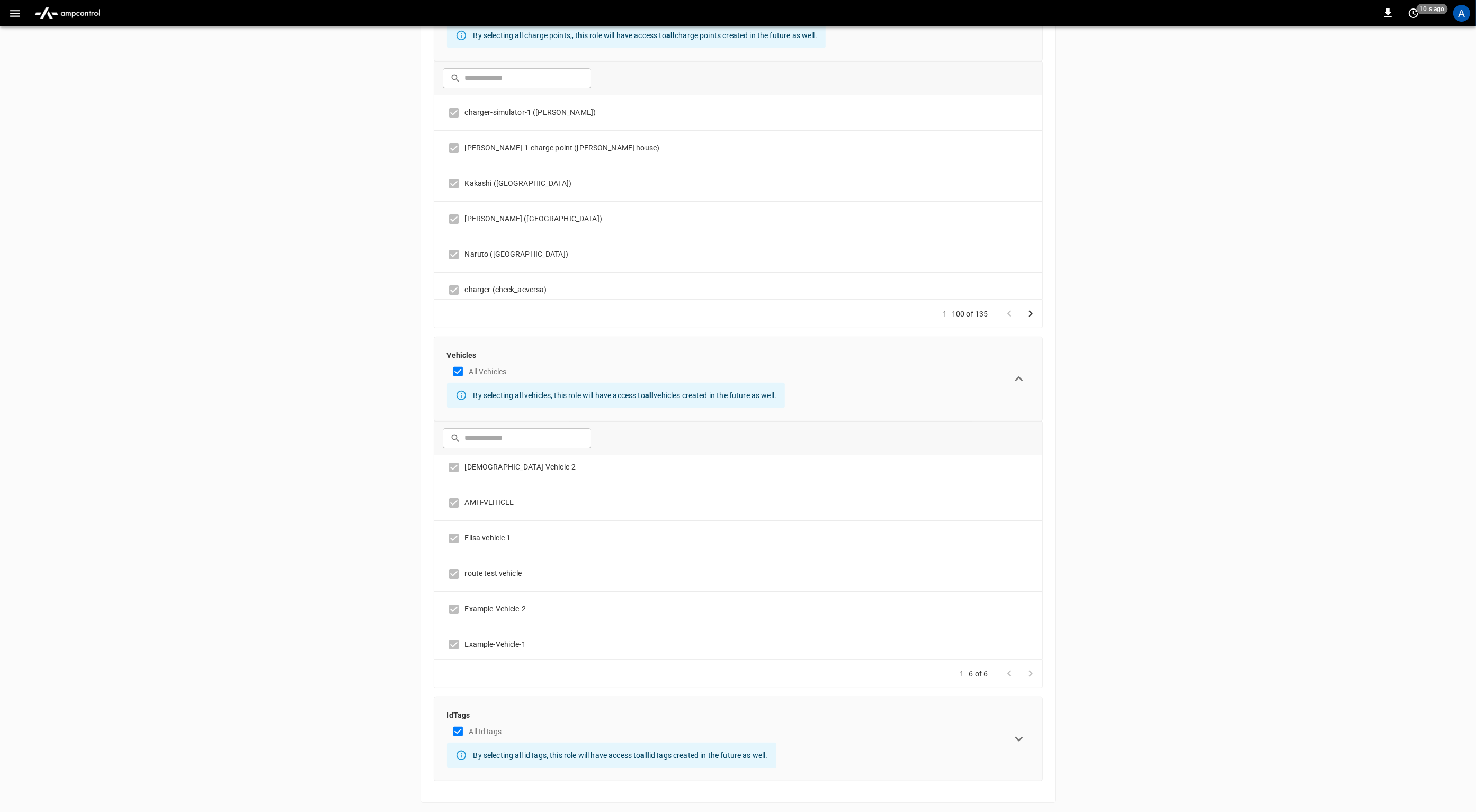
scroll to position [8, 0]
click at [1026, 735] on icon "expand row" at bounding box center [1019, 738] width 16 height 16
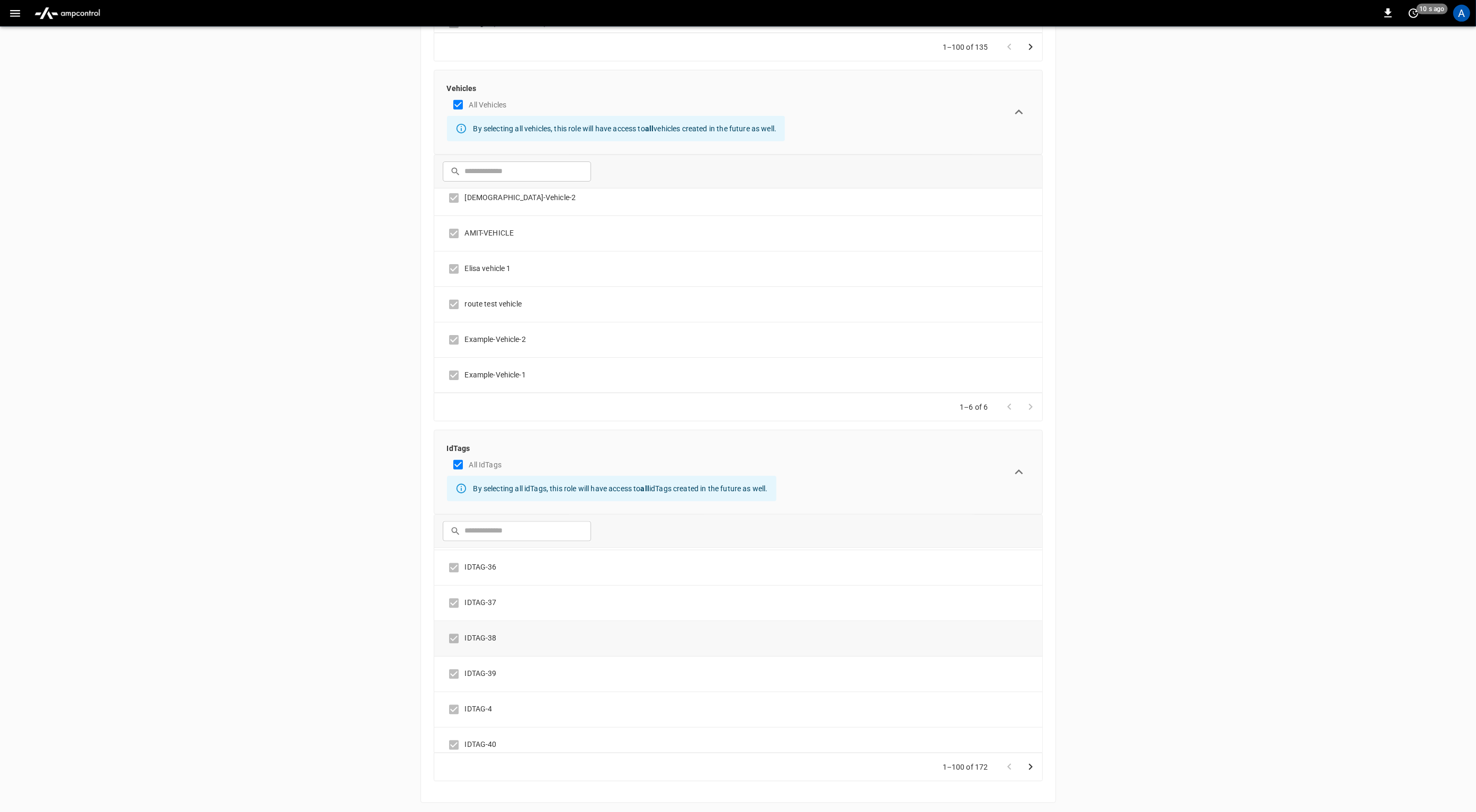
scroll to position [3337, 0]
click at [1107, 533] on div "ORGANIZATION General Users & Roles NETWORKS Network Setup Load Management Charg…" at bounding box center [738, 43] width 1476 height 1546
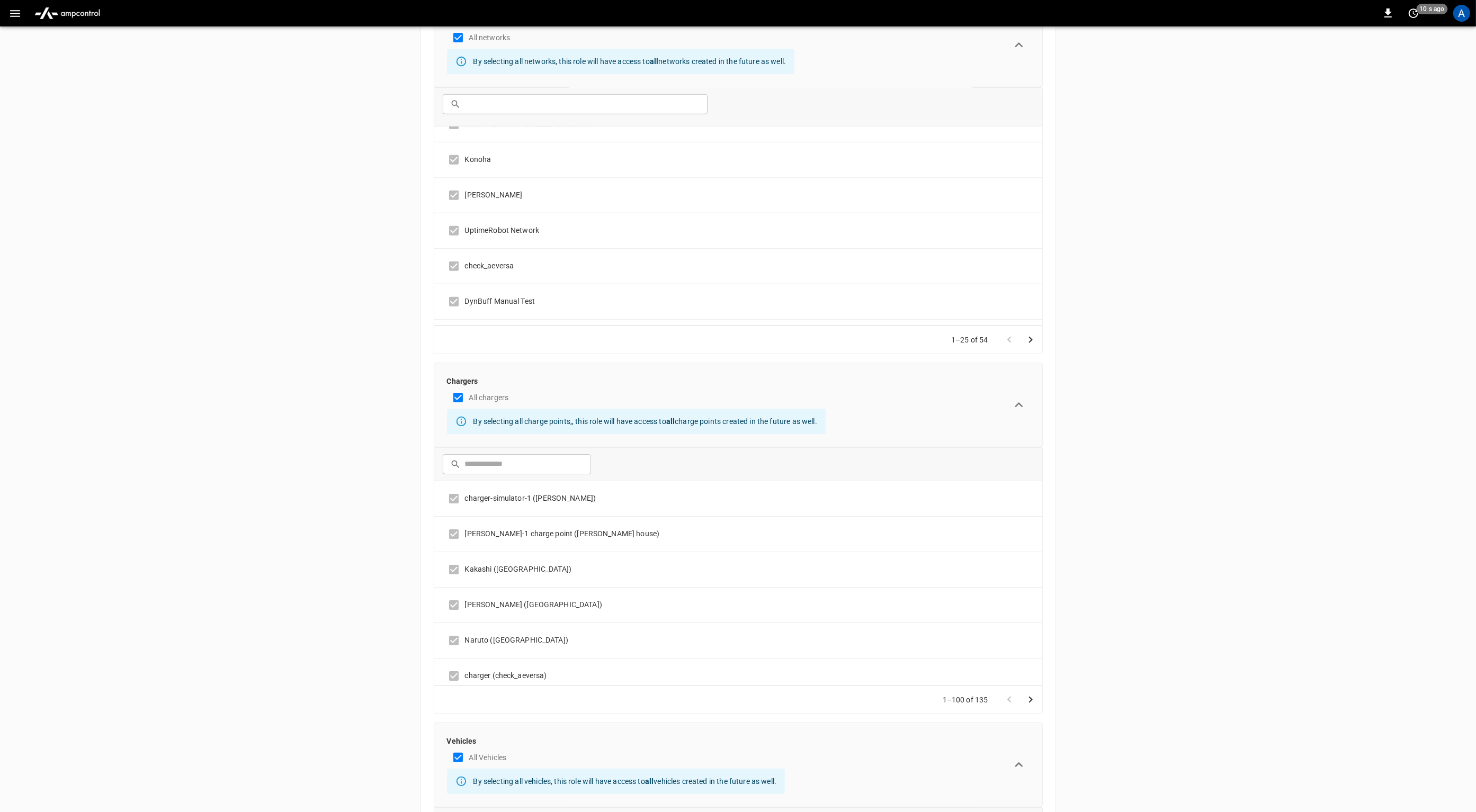
scroll to position [0, 0]
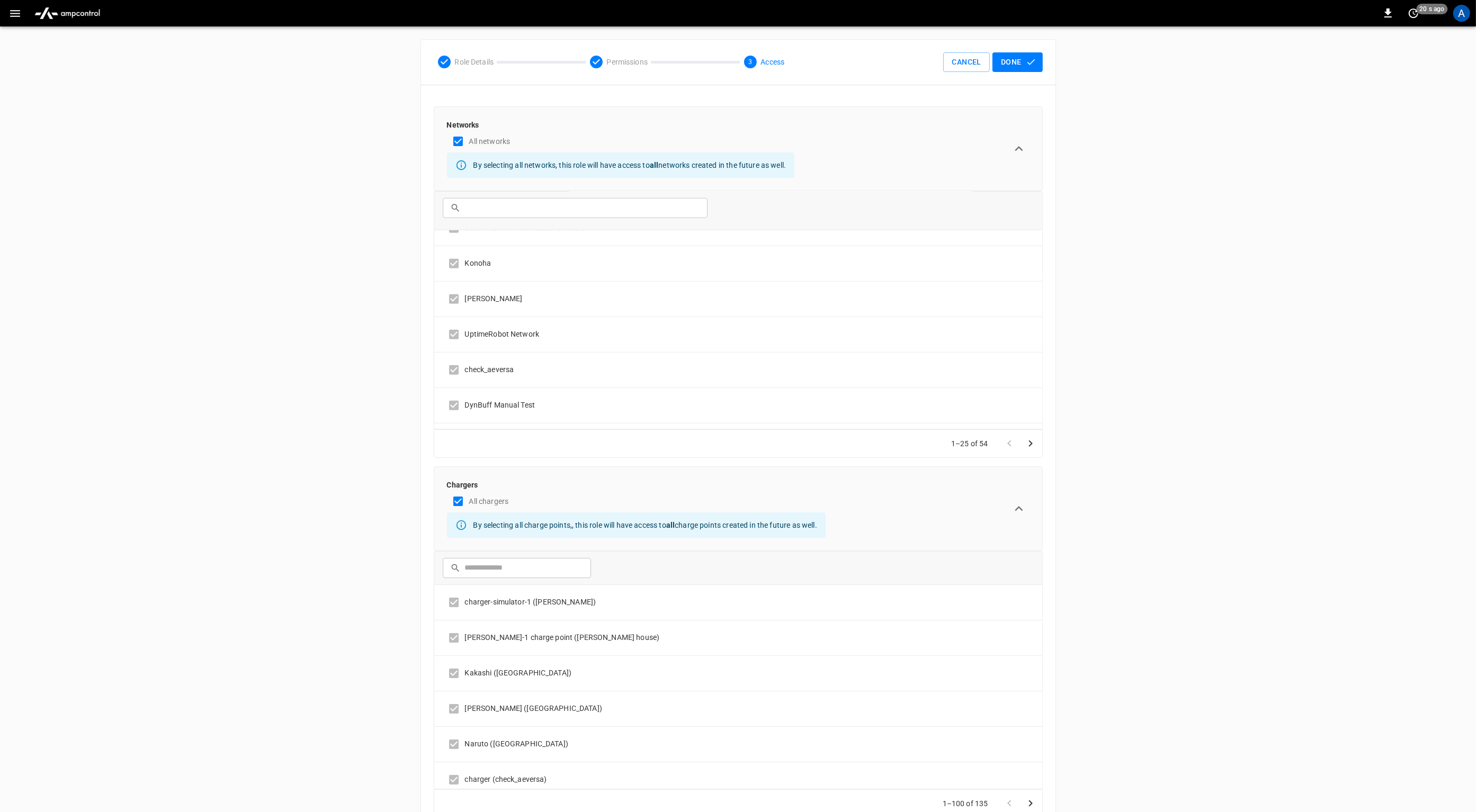
click at [1156, 475] on div "ORGANIZATION General Users & Roles NETWORKS Network Setup Load Management Charg…" at bounding box center [738, 799] width 1476 height 1546
click at [1155, 475] on div "ORGANIZATION General Users & Roles NETWORKS Network Setup Load Management Charg…" at bounding box center [738, 799] width 1476 height 1546
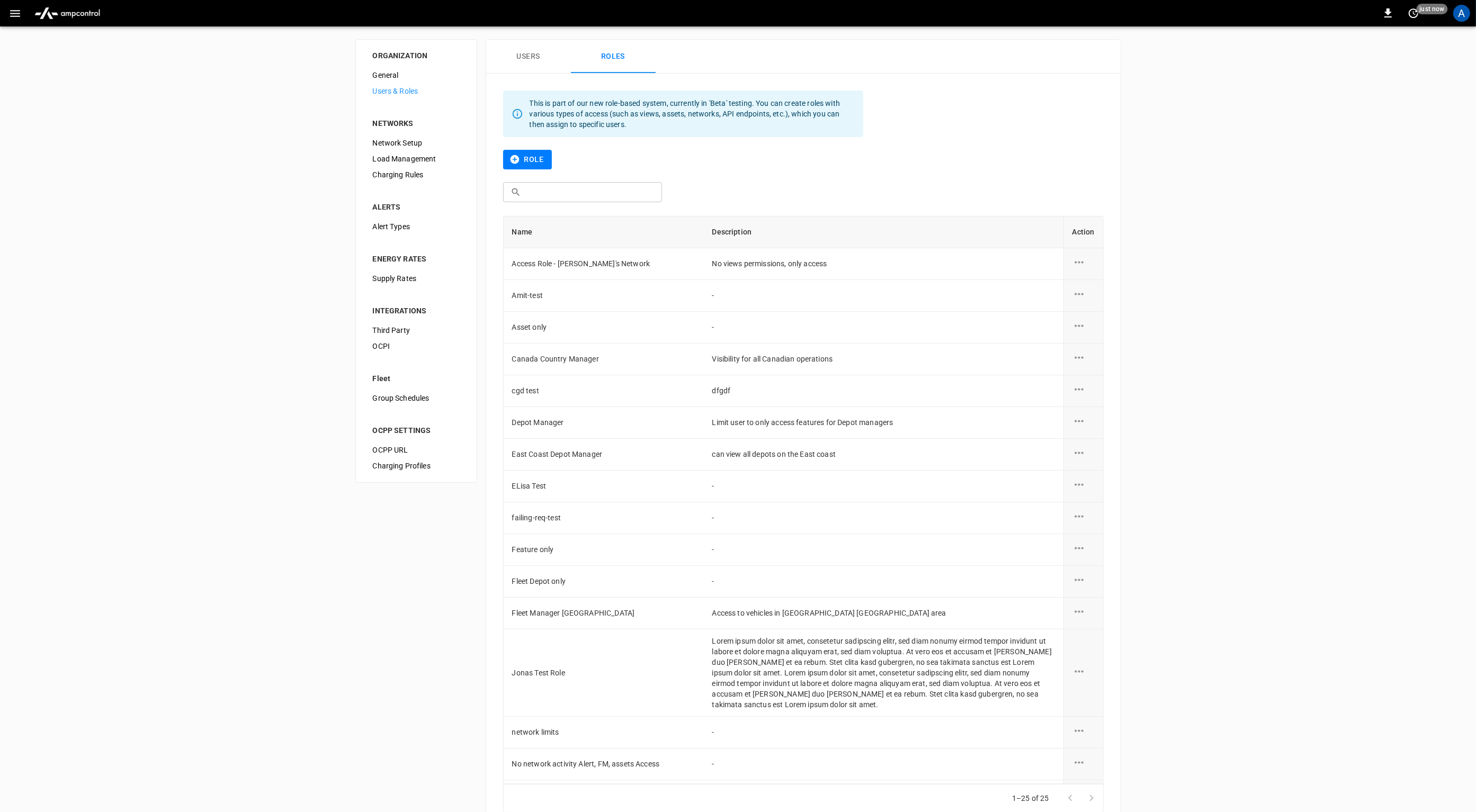
scroll to position [30, 0]
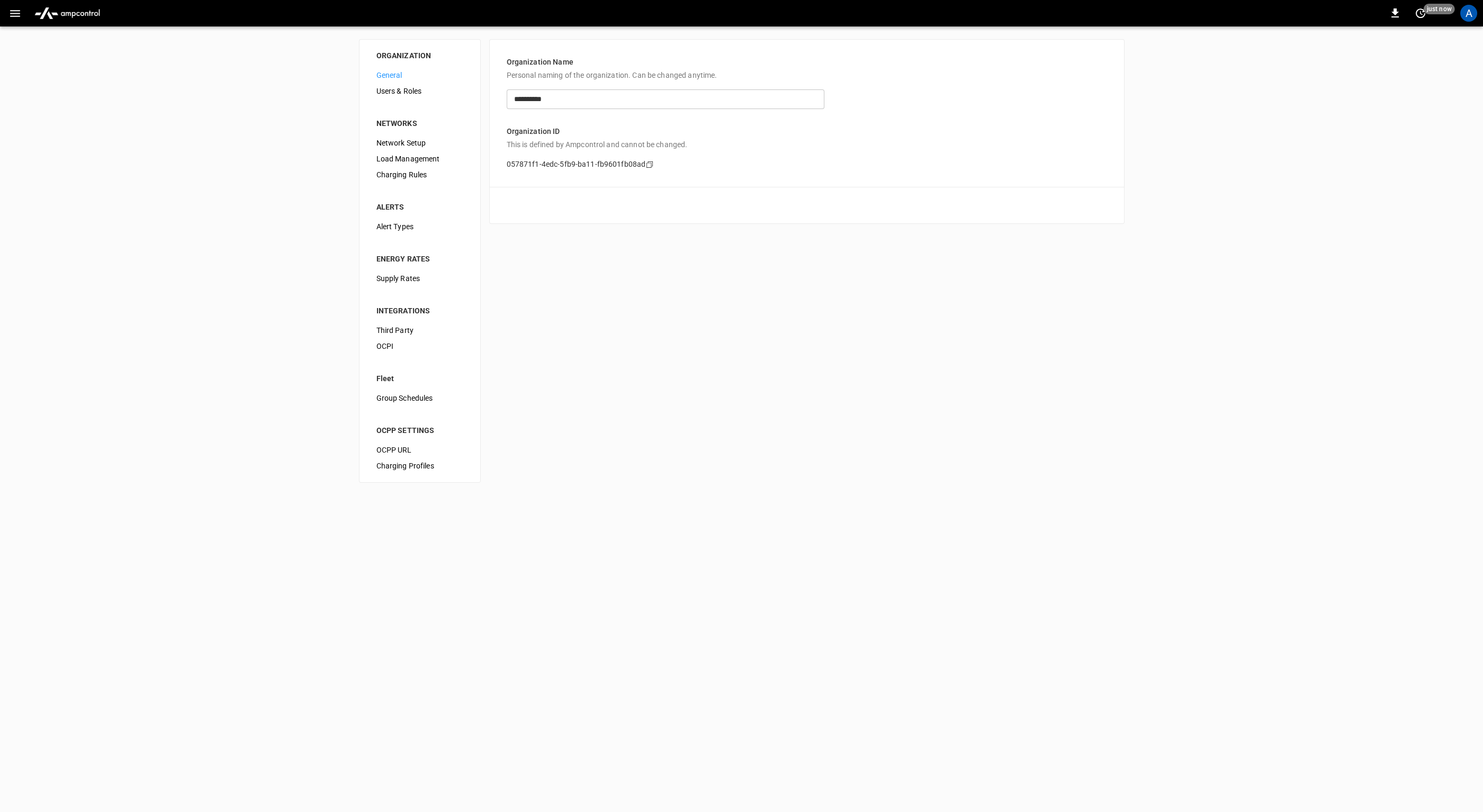
click at [263, 302] on div "**********" at bounding box center [742, 261] width 1483 height 469
click at [839, 496] on html "**********" at bounding box center [742, 248] width 1483 height 496
click at [699, 483] on div "**********" at bounding box center [742, 261] width 1483 height 469
click at [271, 384] on div "**********" at bounding box center [742, 261] width 1483 height 469
click at [998, 436] on div "**********" at bounding box center [742, 261] width 1483 height 469
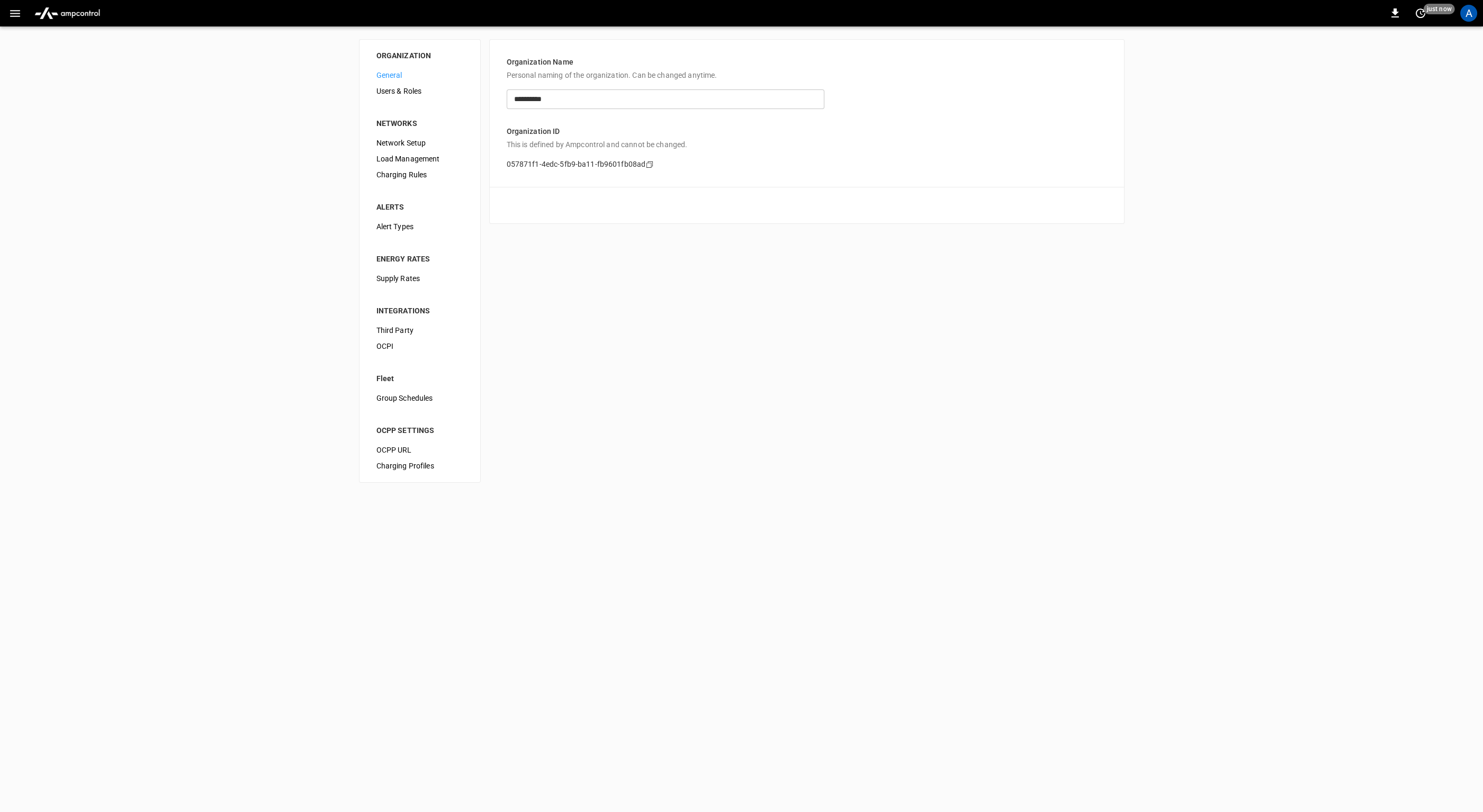
click at [995, 437] on div "**********" at bounding box center [742, 261] width 1483 height 469
click at [403, 94] on span "Users & Roles" at bounding box center [420, 92] width 87 height 11
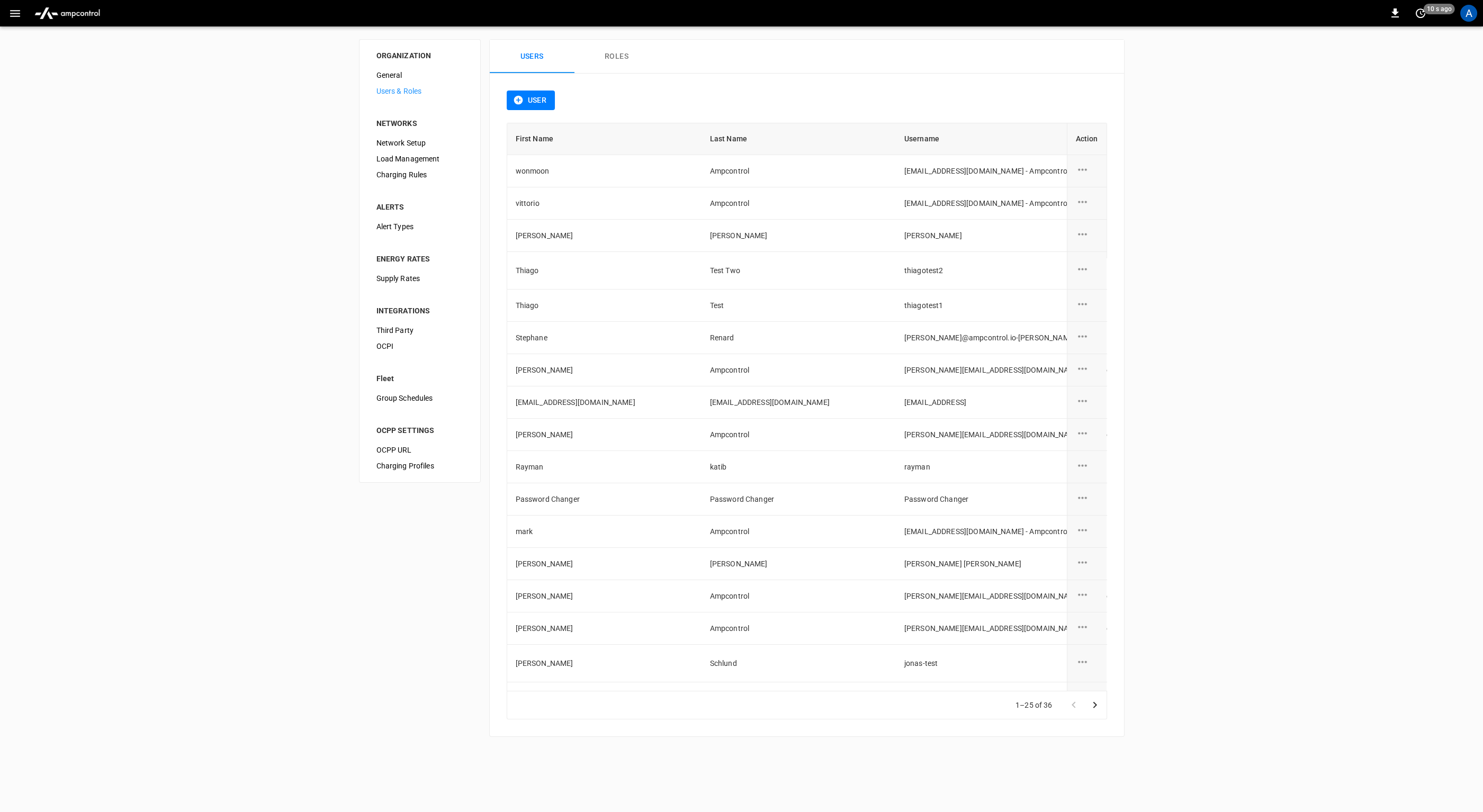
click at [268, 281] on div "ORGANIZATION General Users & Roles NETWORKS Network Setup Load Management Charg…" at bounding box center [742, 388] width 1483 height 723
click at [1332, 262] on div "ORGANIZATION General Users & Roles NETWORKS Network Setup Load Management Charg…" at bounding box center [742, 388] width 1483 height 723
click at [1468, 15] on div "A" at bounding box center [1469, 13] width 17 height 17
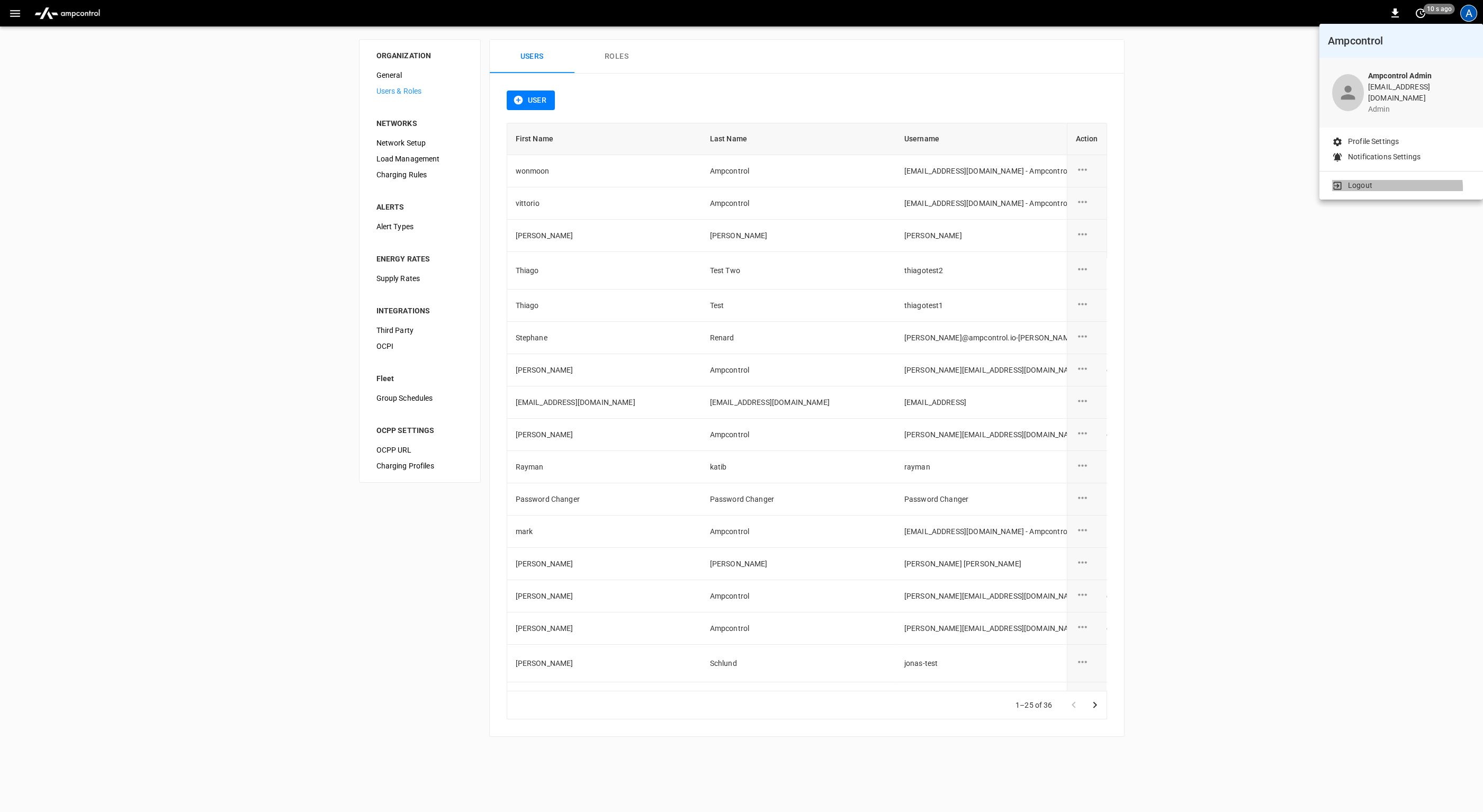
click at [1392, 181] on li "Logout" at bounding box center [1401, 186] width 138 height 11
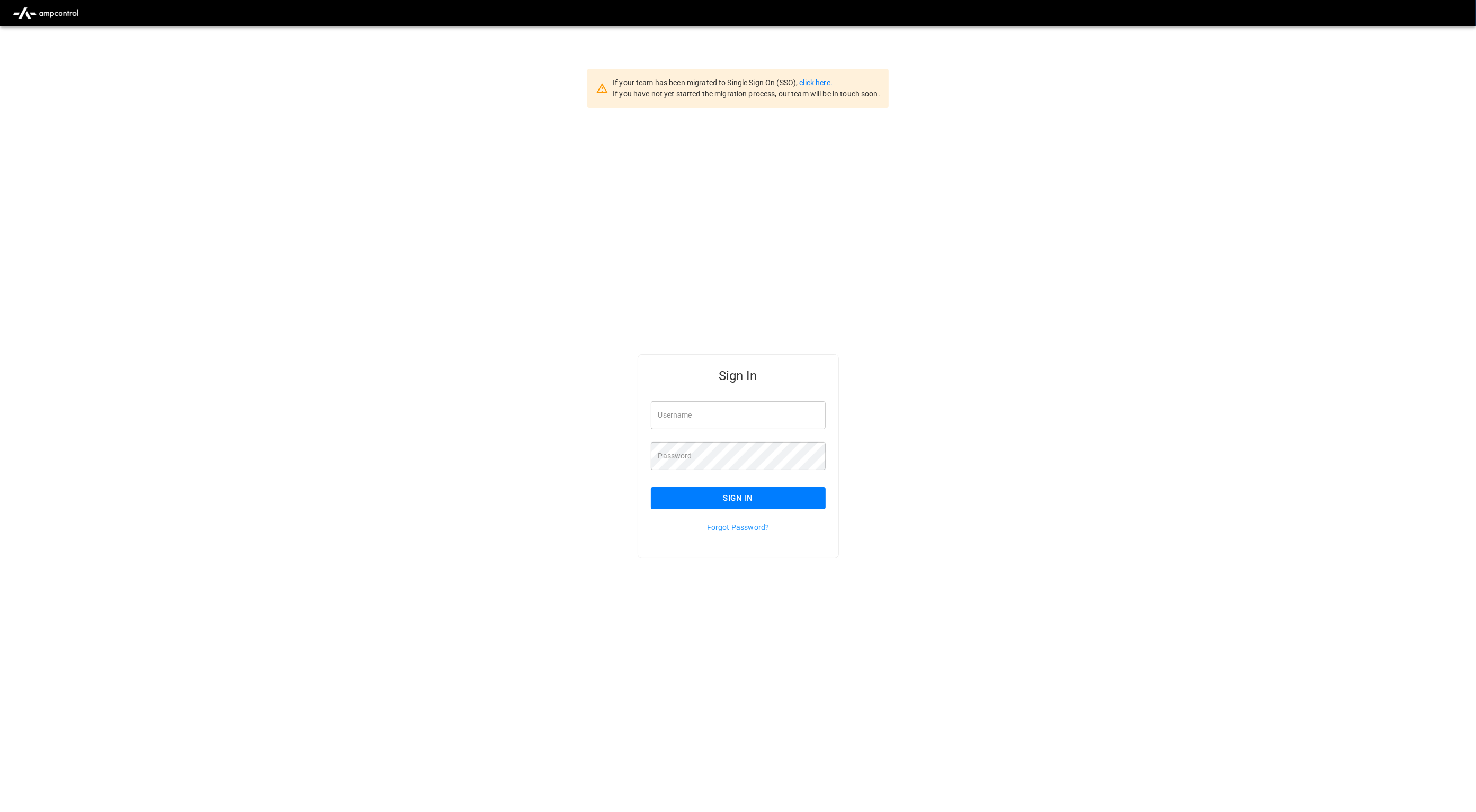
click at [422, 225] on div "Sign In Username Username Password Password Sign In Forgot Password?" at bounding box center [738, 473] width 1476 height 731
